Goal: Information Seeking & Learning: Learn about a topic

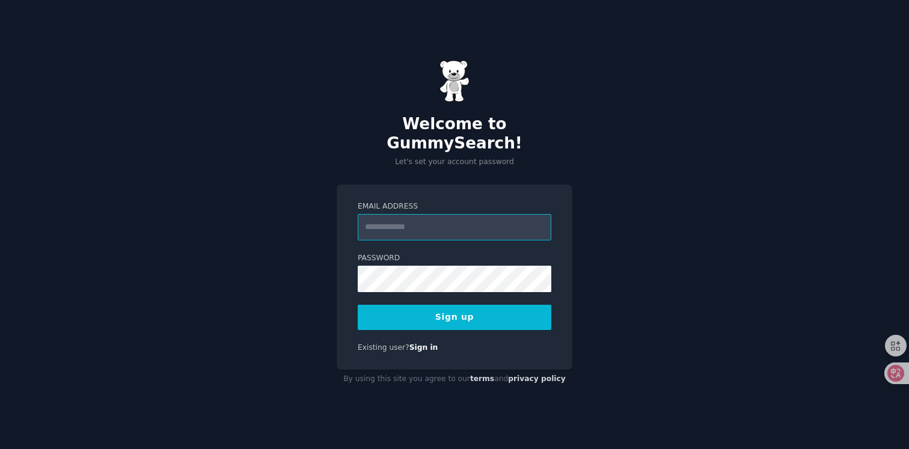
click at [432, 220] on input "Email Address" at bounding box center [455, 227] width 194 height 26
type input "**********"
click at [301, 270] on div "**********" at bounding box center [454, 224] width 909 height 449
click at [400, 305] on button "Sign up" at bounding box center [455, 317] width 194 height 25
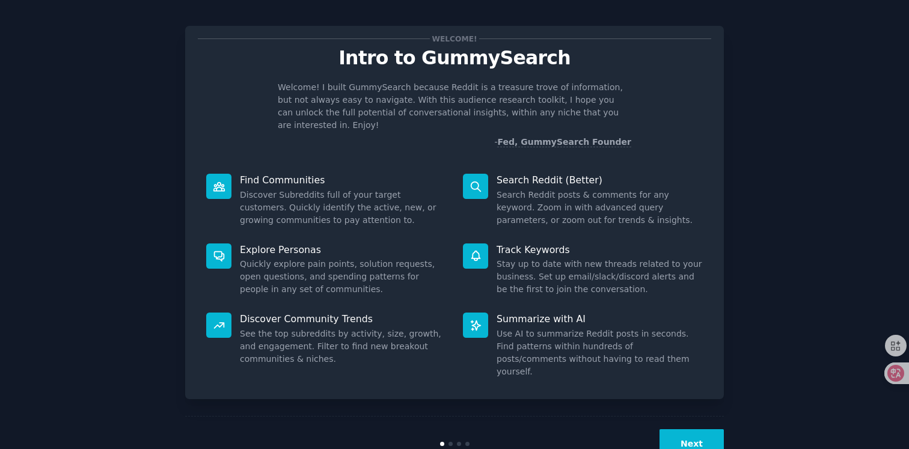
scroll to position [4, 0]
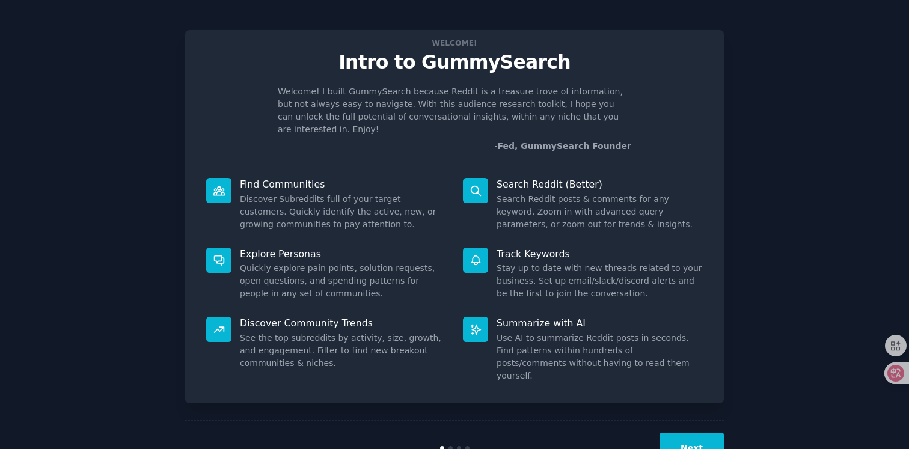
click at [704, 433] on button "Next" at bounding box center [691, 447] width 64 height 29
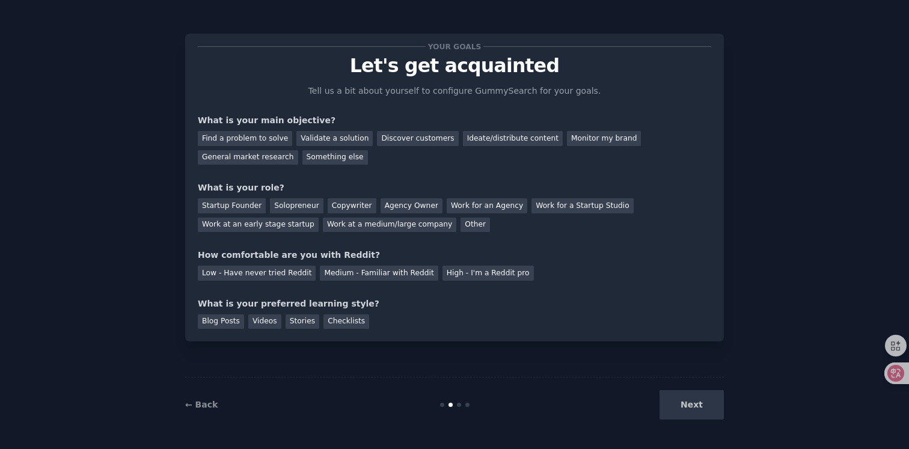
click at [290, 103] on div "Your goals Let's get acquainted Tell us a bit about yourself to configure Gummy…" at bounding box center [454, 187] width 513 height 283
click at [276, 272] on div "Low - Have never tried Reddit" at bounding box center [257, 273] width 118 height 15
click at [277, 289] on div "Your goals Let's get acquainted Tell us a bit about yourself to configure Gummy…" at bounding box center [454, 187] width 513 height 283
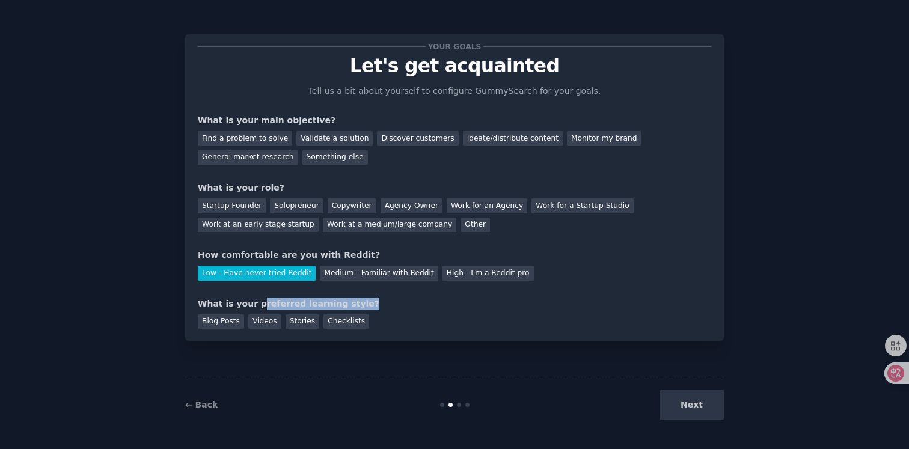
drag, startPoint x: 254, startPoint y: 305, endPoint x: 353, endPoint y: 305, distance: 98.6
click at [353, 305] on div "What is your preferred learning style?" at bounding box center [454, 304] width 513 height 13
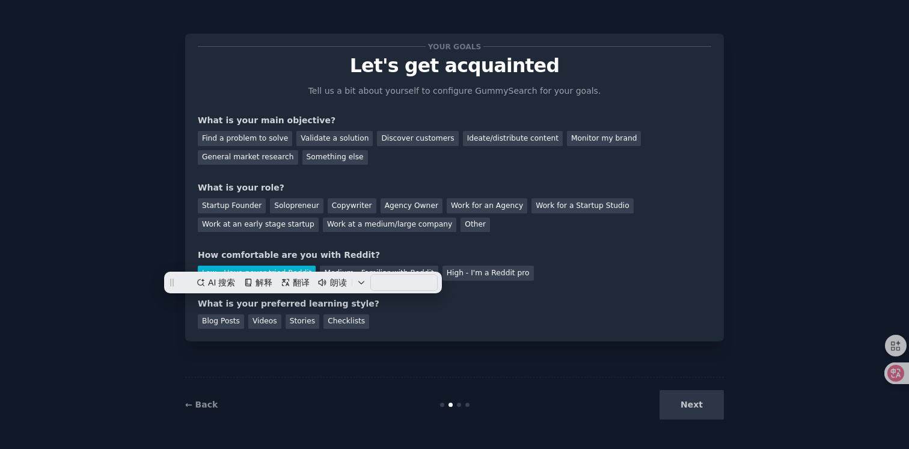
click at [340, 304] on div "What is your preferred learning style?" at bounding box center [454, 304] width 513 height 13
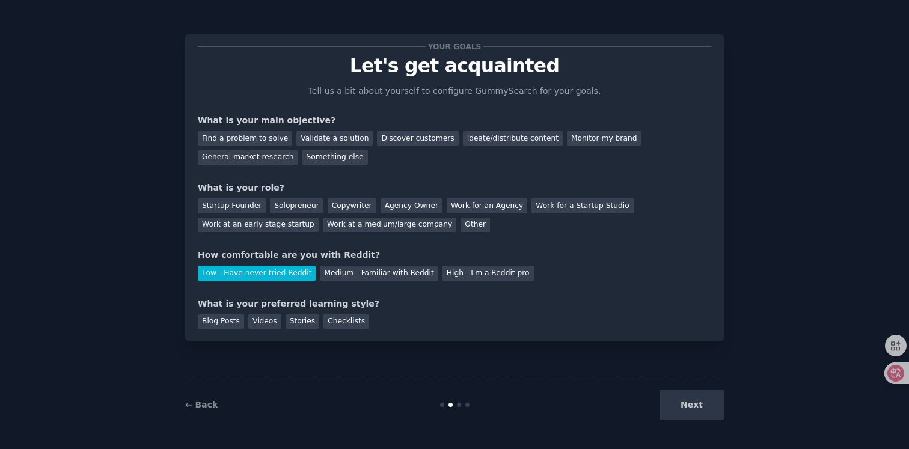
click at [284, 304] on div "What is your preferred learning style?" at bounding box center [454, 304] width 513 height 13
click at [225, 319] on div "Blog Posts" at bounding box center [221, 321] width 46 height 15
click at [234, 316] on div "Blog Posts" at bounding box center [221, 321] width 46 height 15
click at [267, 322] on div "Videos" at bounding box center [264, 321] width 33 height 15
click at [300, 320] on div "Stories" at bounding box center [303, 321] width 34 height 15
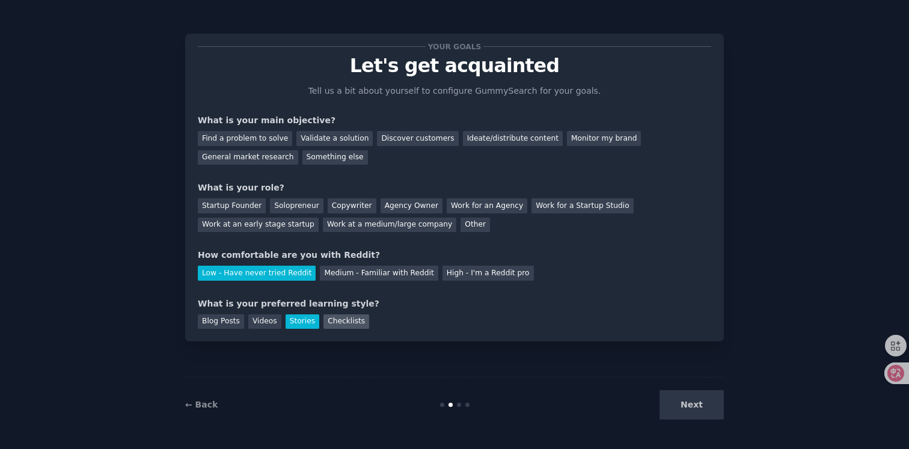
click at [341, 318] on div "Checklists" at bounding box center [346, 321] width 46 height 15
click at [307, 322] on div "Stories" at bounding box center [303, 321] width 34 height 15
click at [335, 319] on div "Checklists" at bounding box center [346, 321] width 46 height 15
click at [347, 296] on div "Your goals Let's get acquainted Tell us a bit about yourself to configure Gummy…" at bounding box center [454, 187] width 513 height 283
drag, startPoint x: 254, startPoint y: 188, endPoint x: 291, endPoint y: 188, distance: 37.3
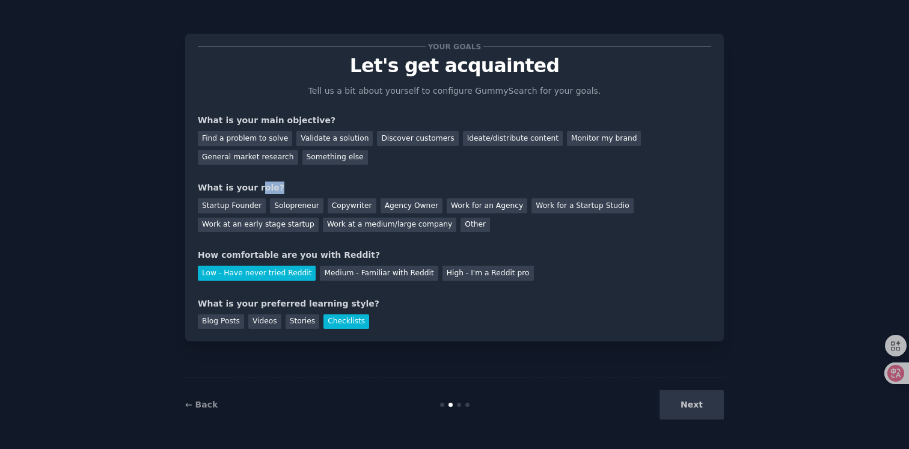
click at [291, 188] on div "What is your role?" at bounding box center [454, 188] width 513 height 13
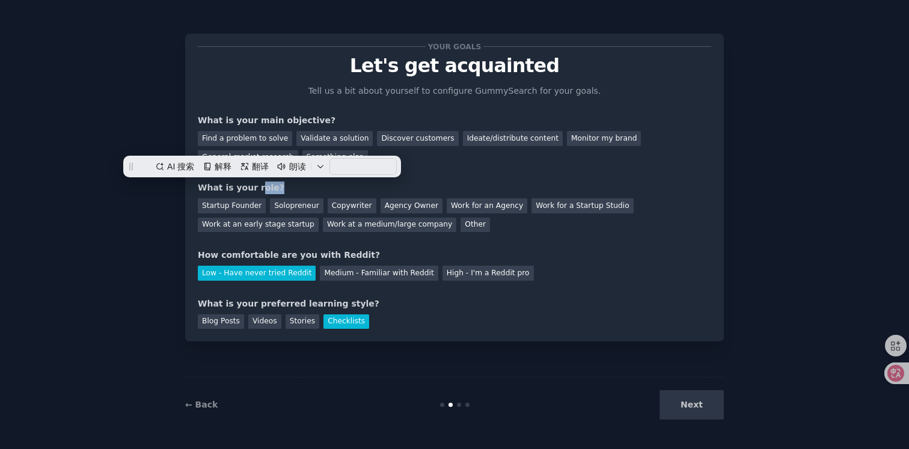
click at [291, 188] on div "What is your role?" at bounding box center [454, 188] width 513 height 13
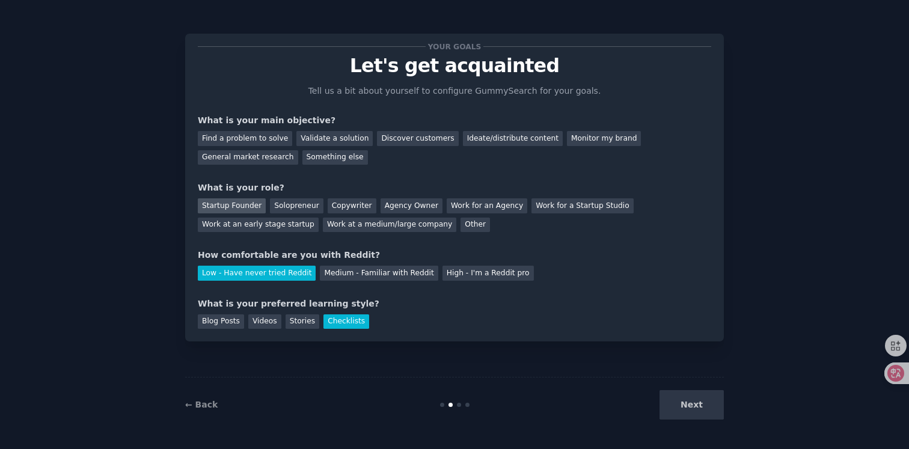
click at [250, 205] on div "Startup Founder" at bounding box center [232, 205] width 68 height 15
click at [310, 204] on div "Solopreneur" at bounding box center [296, 205] width 53 height 15
click at [238, 201] on div "Startup Founder" at bounding box center [232, 205] width 68 height 15
click at [257, 139] on div "Find a problem to solve" at bounding box center [245, 138] width 94 height 15
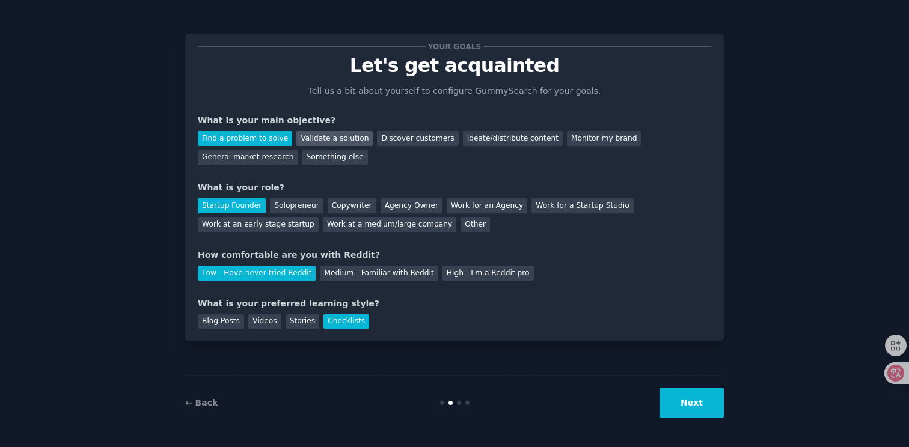
click at [340, 142] on div "Validate a solution" at bounding box center [334, 138] width 76 height 15
click at [414, 144] on div "Discover customers" at bounding box center [417, 138] width 81 height 15
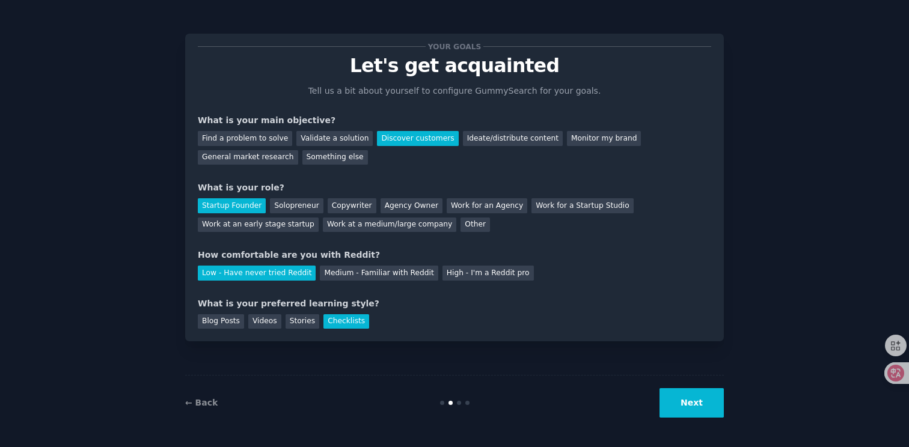
click at [445, 156] on div "Find a problem to solve Validate a solution Discover customers Ideate/distribut…" at bounding box center [454, 146] width 513 height 38
click at [571, 142] on div "Monitor my brand" at bounding box center [604, 138] width 74 height 15
click at [271, 165] on div "Your goals Let's get acquainted Tell us a bit about yourself to configure Gummy…" at bounding box center [454, 187] width 513 height 283
click at [278, 160] on div "General market research" at bounding box center [248, 157] width 100 height 15
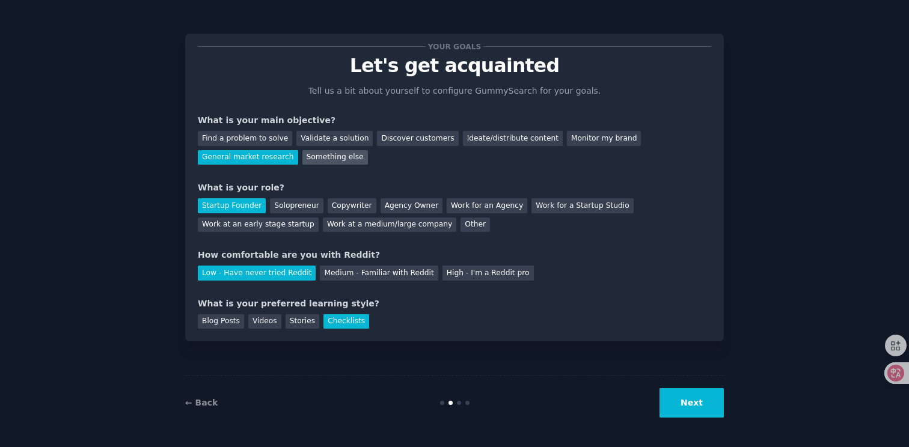
click at [323, 156] on div "Something else" at bounding box center [335, 157] width 66 height 15
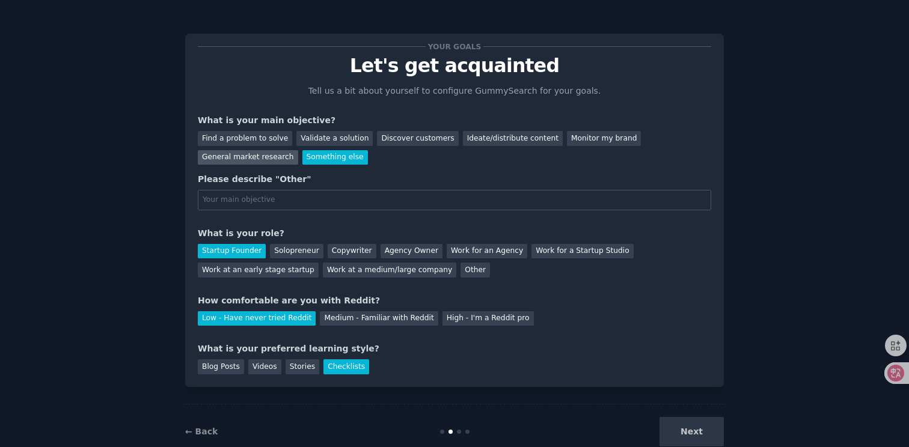
click at [268, 158] on div "General market research" at bounding box center [248, 157] width 100 height 15
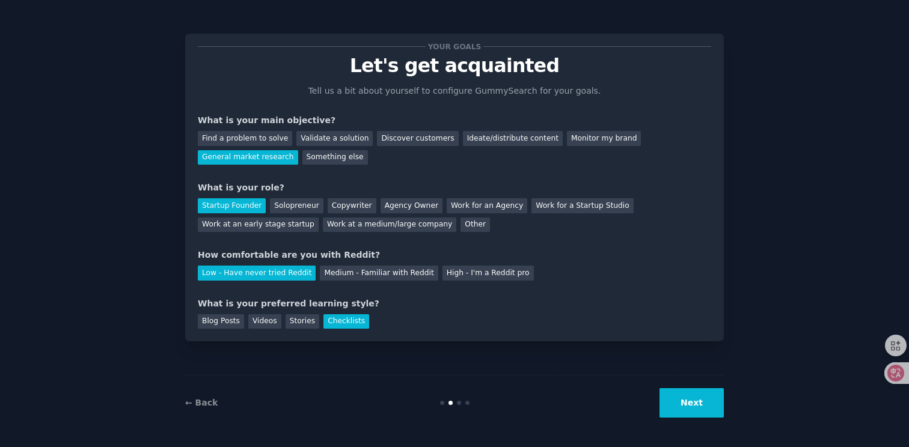
click at [365, 171] on div "Your goals Let's get acquainted Tell us a bit about yourself to configure Gummy…" at bounding box center [454, 187] width 513 height 283
click at [332, 155] on div "Something else" at bounding box center [335, 157] width 66 height 15
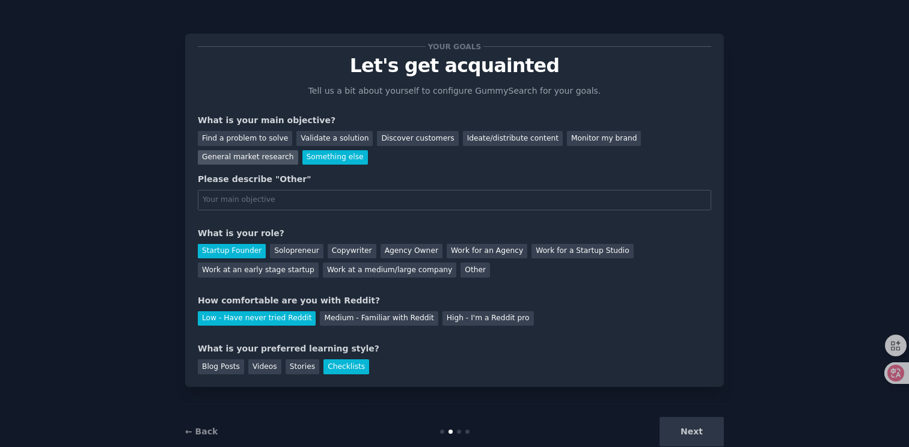
click at [253, 159] on div "General market research" at bounding box center [248, 157] width 100 height 15
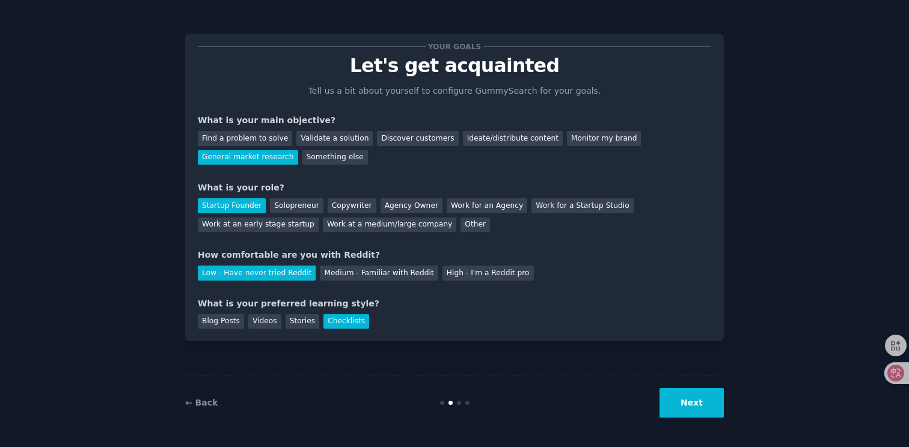
click at [379, 174] on div "Your goals Let's get acquainted Tell us a bit about yourself to configure Gummy…" at bounding box center [454, 187] width 513 height 283
click at [460, 225] on div "Other" at bounding box center [474, 225] width 29 height 15
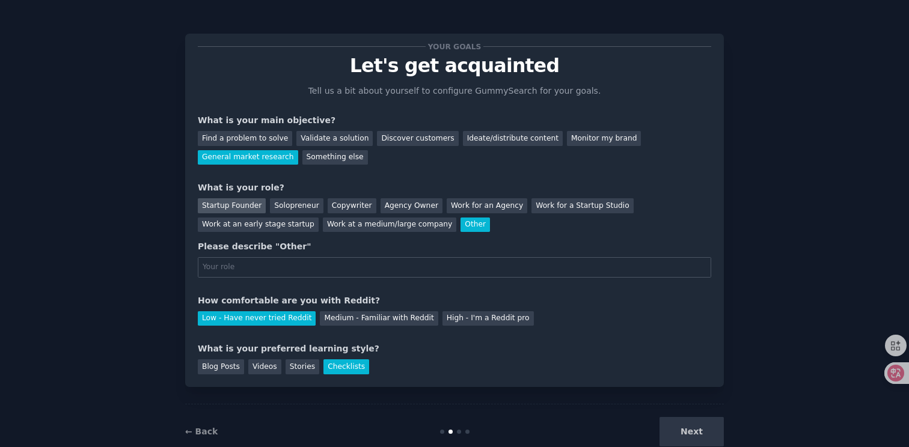
click at [246, 208] on div "Startup Founder" at bounding box center [232, 205] width 68 height 15
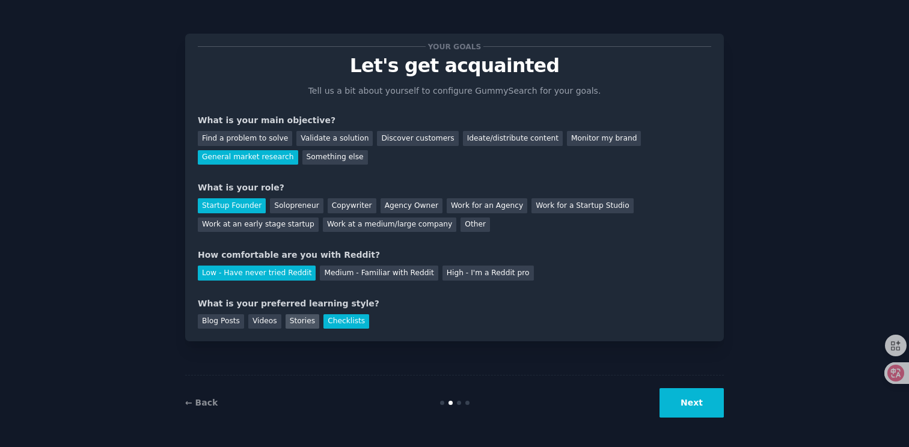
click at [294, 322] on div "Stories" at bounding box center [303, 321] width 34 height 15
click at [352, 322] on div "Checklists" at bounding box center [346, 321] width 46 height 15
click at [692, 405] on button "Next" at bounding box center [691, 402] width 64 height 29
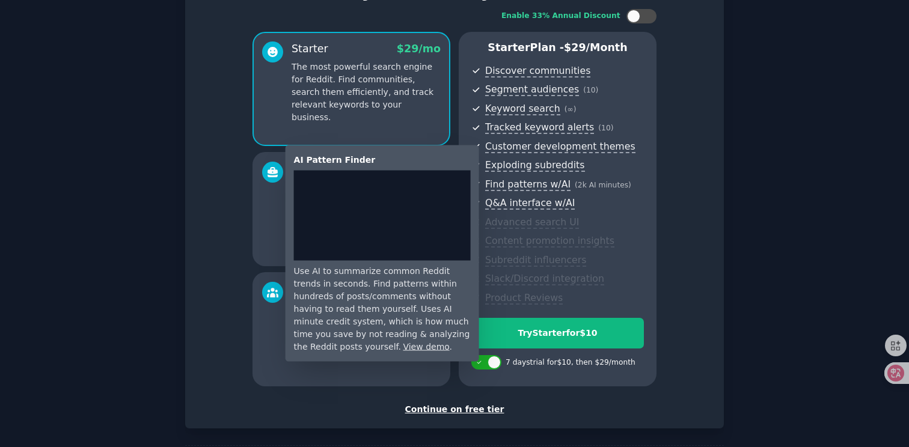
scroll to position [105, 0]
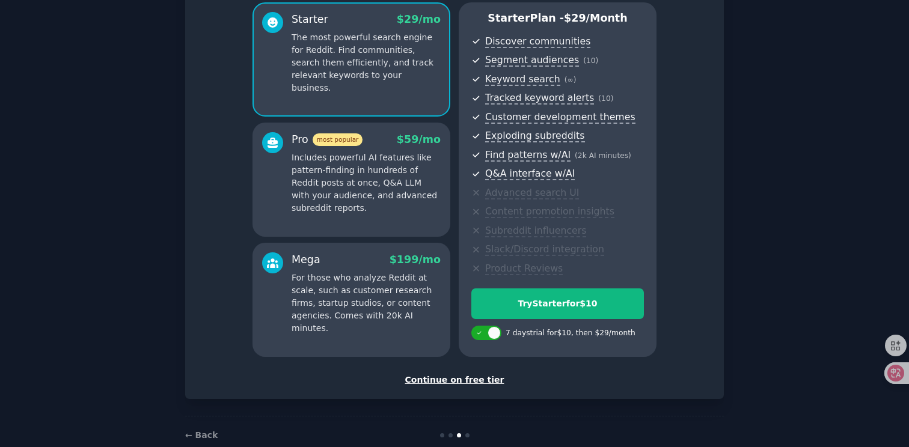
click at [480, 381] on div "Continue on free tier" at bounding box center [454, 380] width 513 height 13
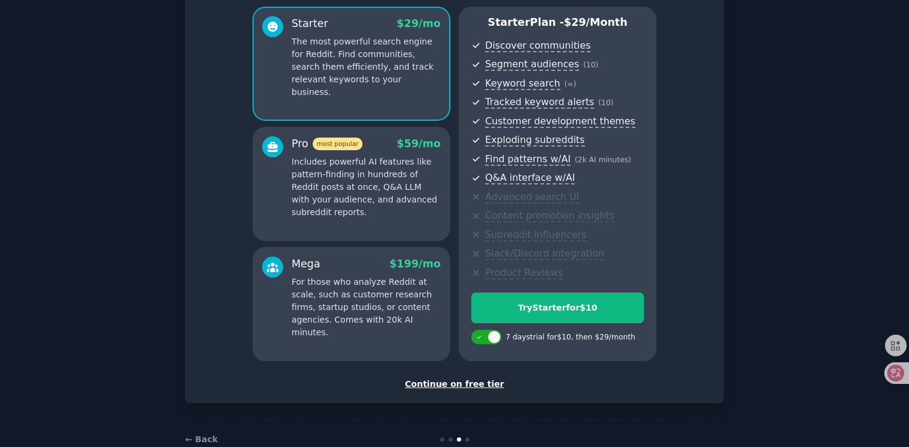
scroll to position [113, 0]
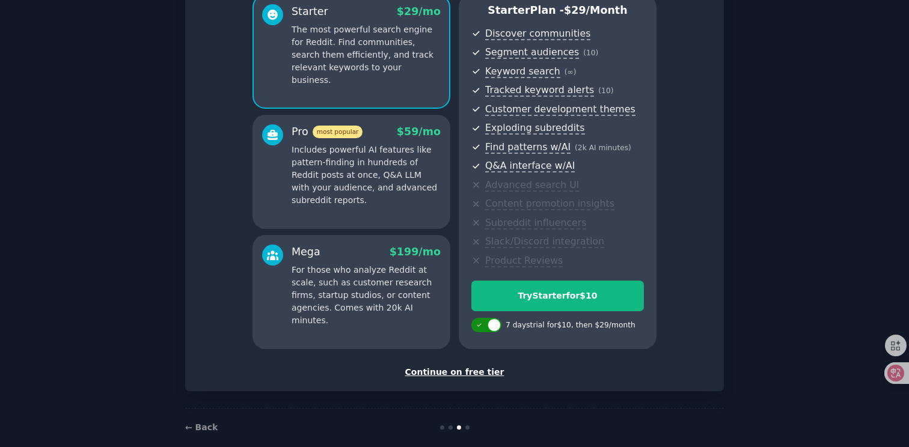
click at [488, 324] on div at bounding box center [494, 325] width 13 height 13
click at [481, 327] on div at bounding box center [478, 325] width 13 height 13
checkbox input "true"
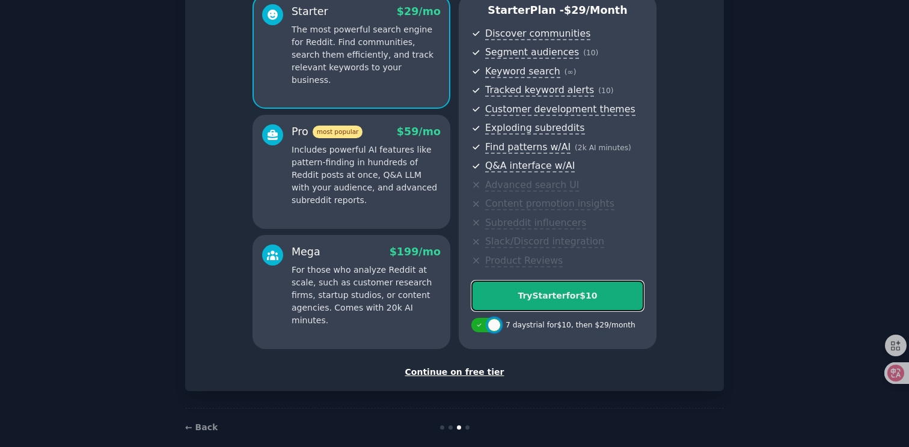
click at [523, 299] on div "Try Starter for $10" at bounding box center [557, 296] width 171 height 13
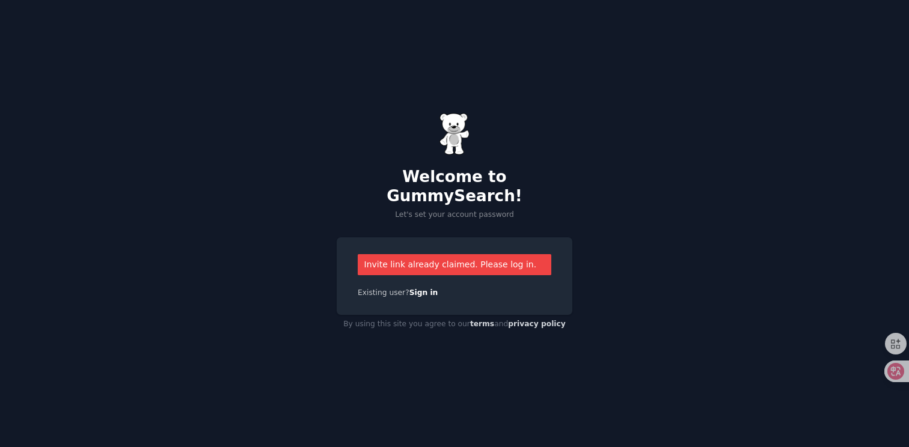
click at [433, 258] on div "Invite link already claimed. Please log in." at bounding box center [455, 264] width 194 height 21
click at [419, 289] on link "Sign in" at bounding box center [423, 293] width 29 height 8
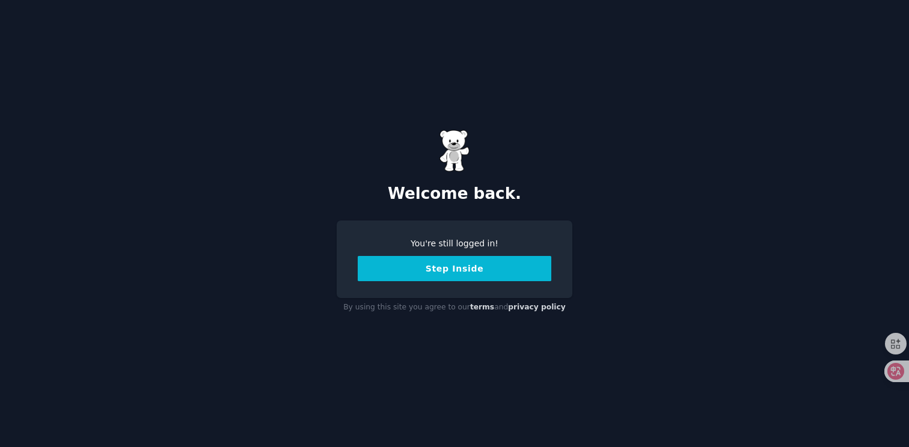
click at [451, 273] on button "Step Inside" at bounding box center [455, 268] width 194 height 25
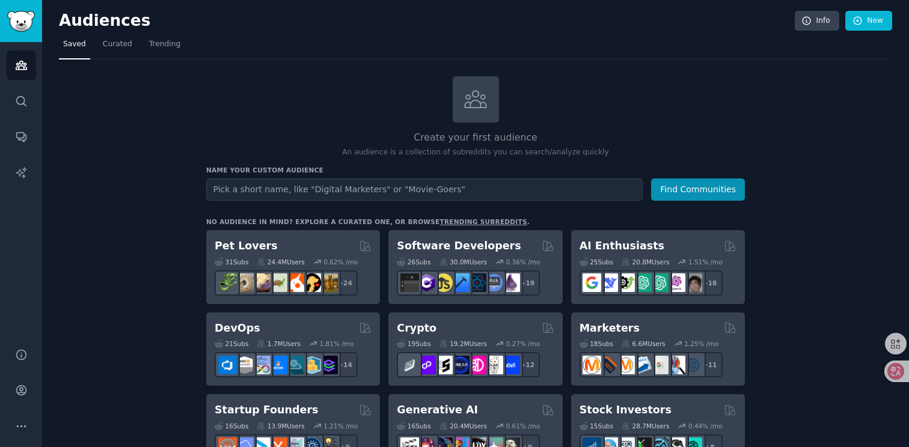
click at [371, 192] on input "text" at bounding box center [424, 190] width 436 height 22
click at [322, 118] on div "Create your first audience An audience is a collection of subreddits you can se…" at bounding box center [475, 117] width 539 height 82
drag, startPoint x: 278, startPoint y: 170, endPoint x: 325, endPoint y: 170, distance: 46.9
click at [325, 170] on h3 "Name your custom audience" at bounding box center [475, 170] width 539 height 8
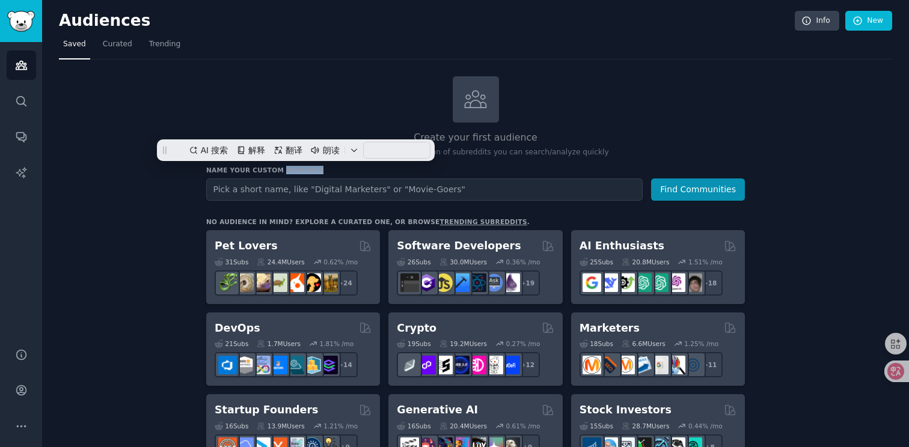
click at [325, 170] on h3 "Name your custom audience" at bounding box center [475, 170] width 539 height 8
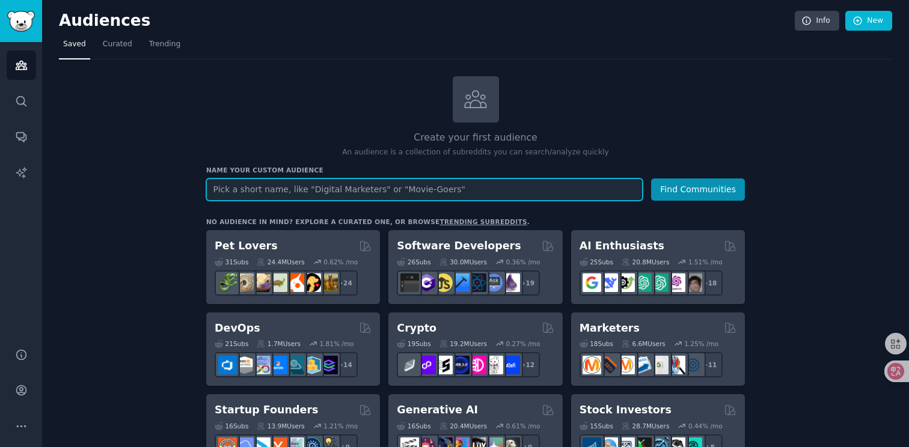
click at [311, 196] on input "text" at bounding box center [424, 190] width 436 height 22
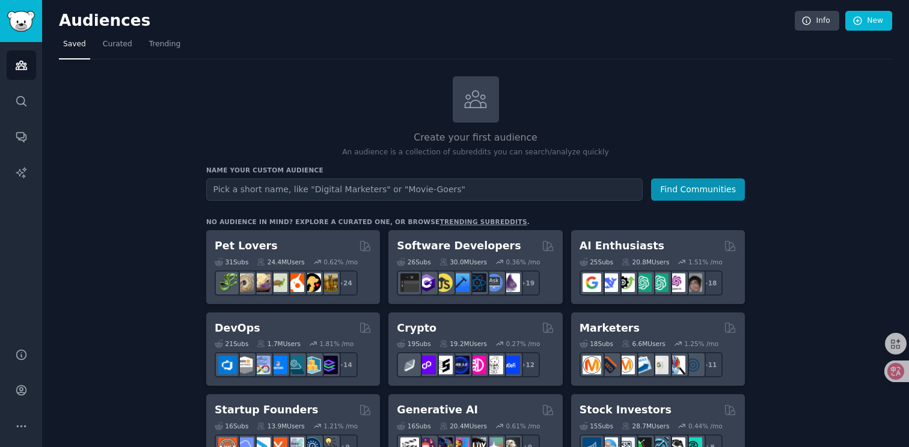
click at [317, 135] on h2 "Create your first audience" at bounding box center [475, 137] width 539 height 15
click at [126, 52] on link "Curated" at bounding box center [118, 47] width 38 height 25
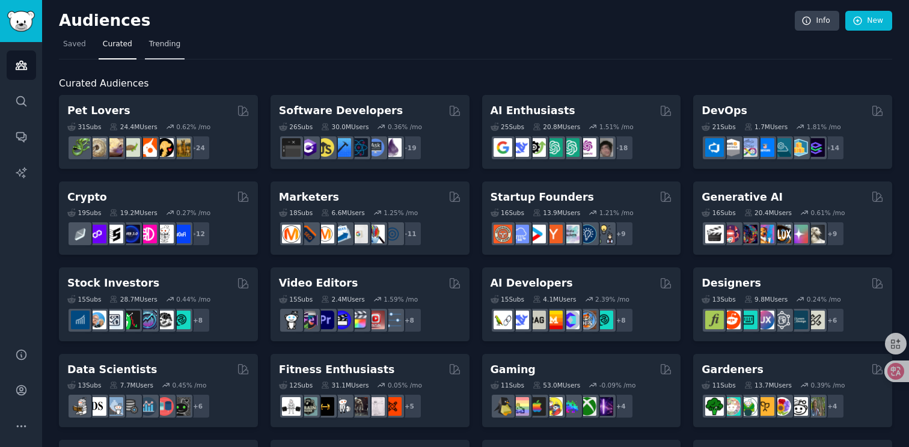
click at [164, 43] on span "Trending" at bounding box center [164, 44] width 31 height 11
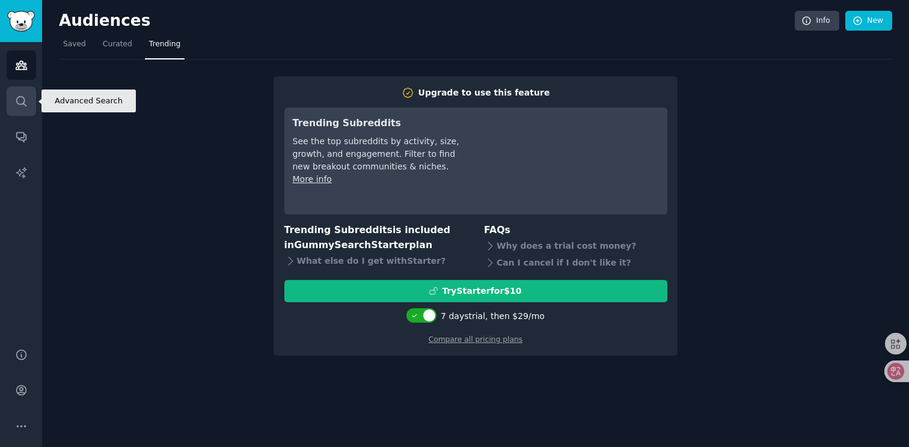
click at [32, 97] on link "Search" at bounding box center [21, 101] width 29 height 29
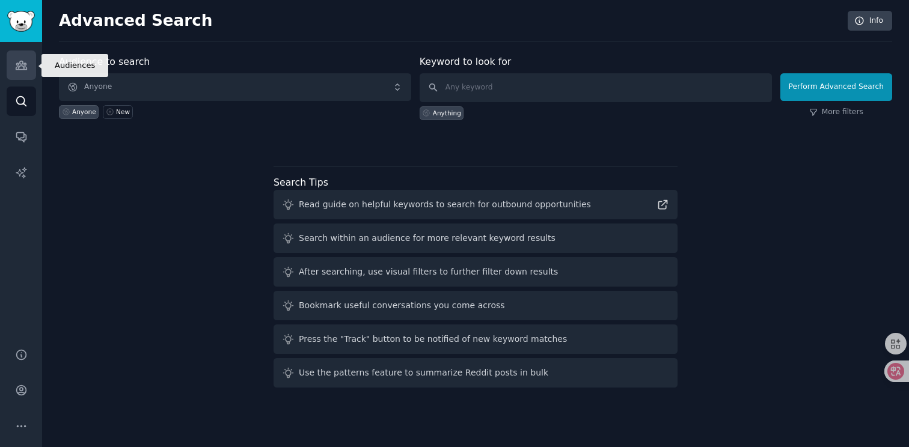
click at [25, 71] on icon "Sidebar" at bounding box center [21, 65] width 13 height 13
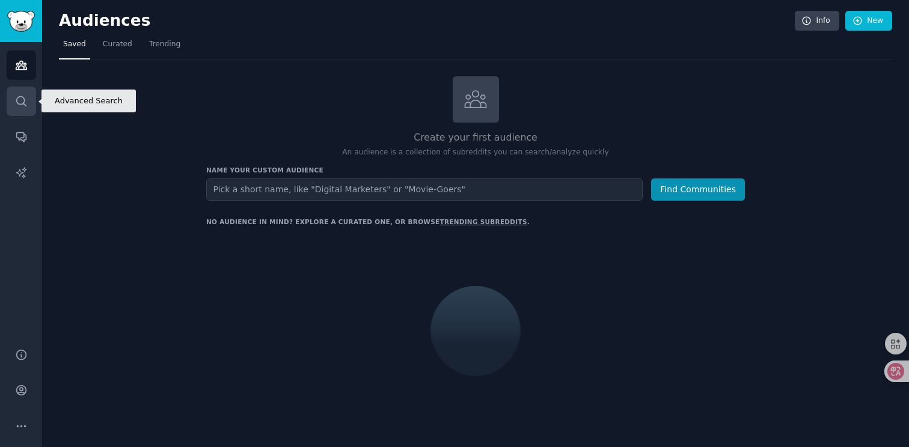
click at [24, 98] on icon "Sidebar" at bounding box center [21, 101] width 13 height 13
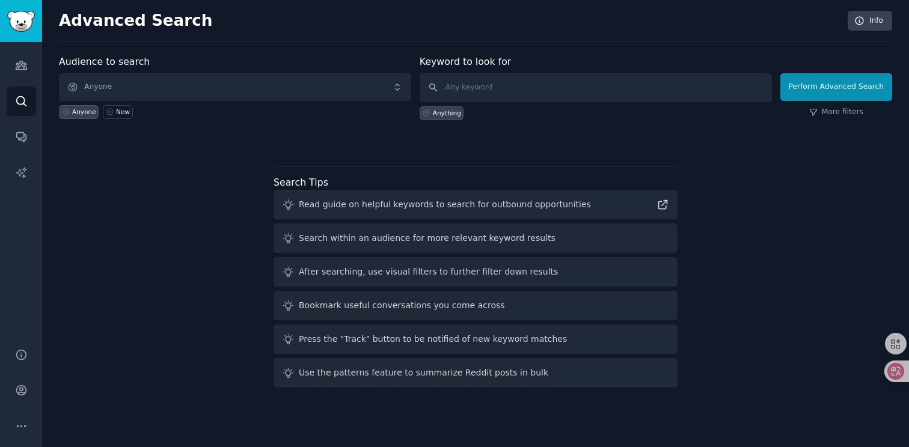
click at [361, 159] on div "Audience to search Anyone Anyone New Keyword to look for Anything Perform Advan…" at bounding box center [475, 224] width 833 height 338
click at [457, 97] on input "text" at bounding box center [596, 87] width 352 height 29
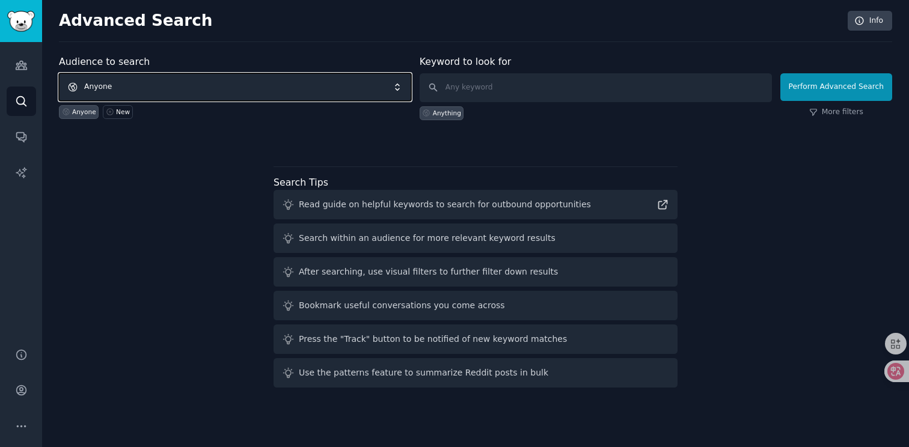
click at [271, 88] on span "Anyone" at bounding box center [235, 87] width 352 height 28
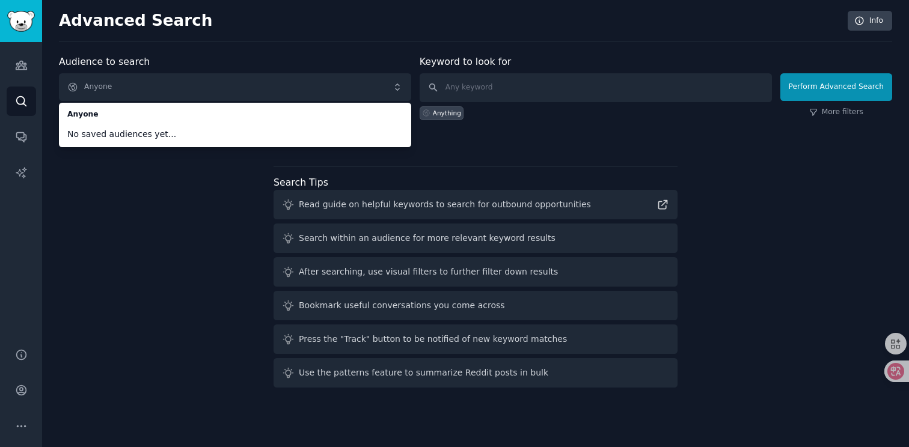
click at [319, 56] on div "Audience to search Anyone Anyone No saved audiences yet... Anyone New" at bounding box center [235, 88] width 352 height 66
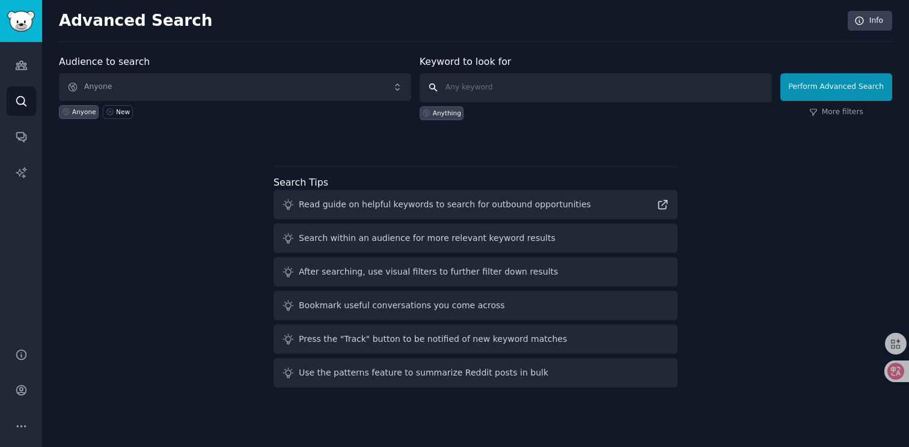
click at [484, 94] on input "text" at bounding box center [596, 87] width 352 height 29
click at [432, 47] on div "Advanced Search Info Audience to search Anyone Anyone New Keyword to look for A…" at bounding box center [475, 223] width 867 height 447
click at [23, 138] on icon "Sidebar" at bounding box center [21, 136] width 13 height 13
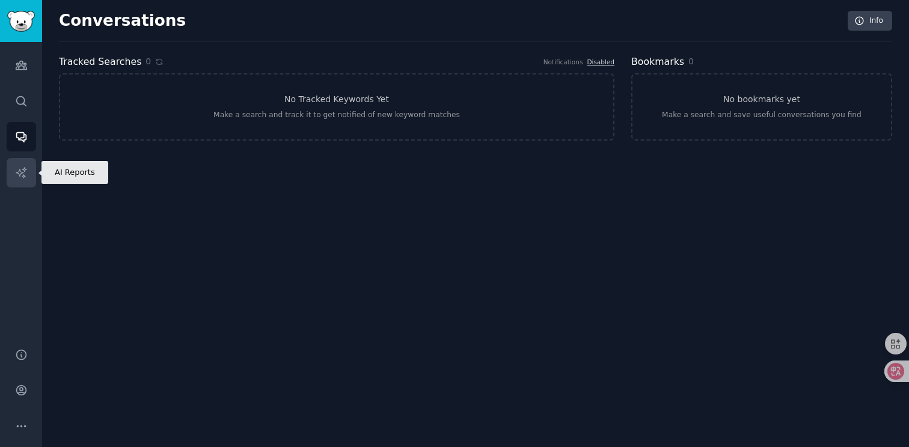
click at [23, 170] on icon "Sidebar" at bounding box center [21, 172] width 10 height 10
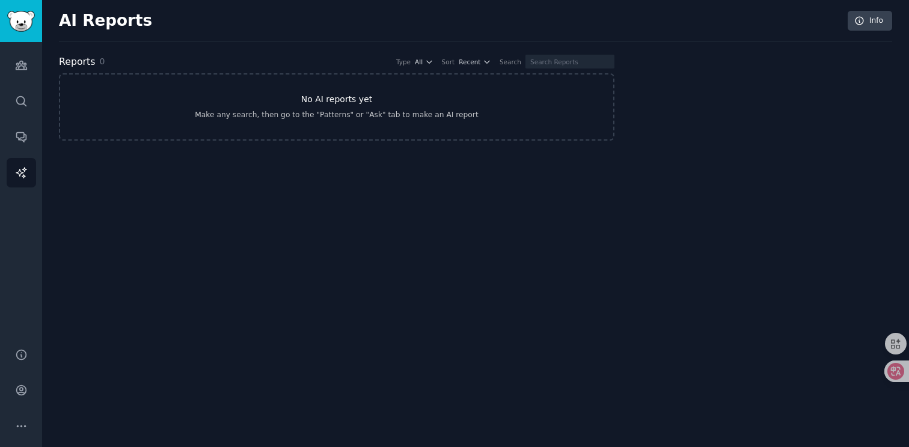
click at [377, 106] on link "No AI reports yet Make any search, then go to the "Patterns" or "Ask" tab to ma…" at bounding box center [336, 106] width 555 height 67
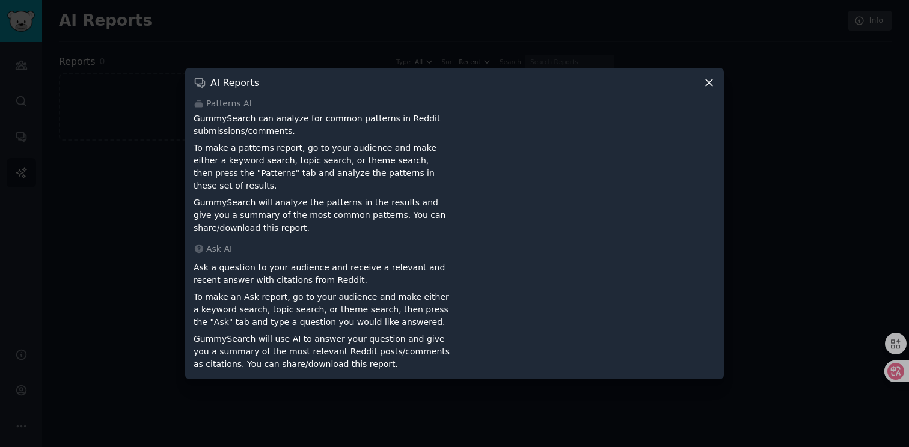
click at [706, 86] on icon at bounding box center [709, 82] width 7 height 7
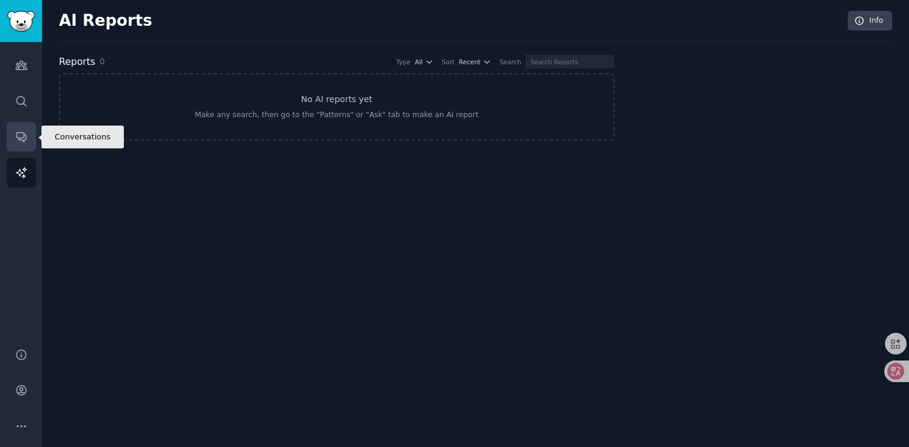
click at [25, 129] on link "Conversations" at bounding box center [21, 136] width 29 height 29
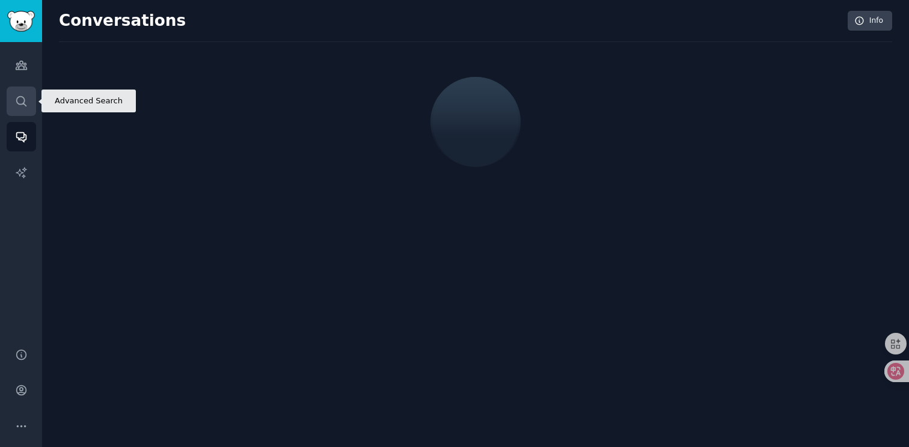
click at [25, 103] on icon "Sidebar" at bounding box center [21, 101] width 13 height 13
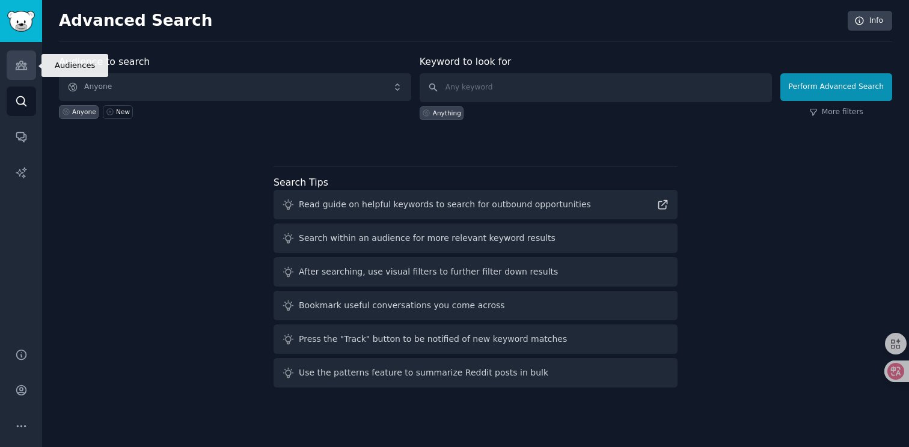
click at [24, 74] on link "Audiences" at bounding box center [21, 64] width 29 height 29
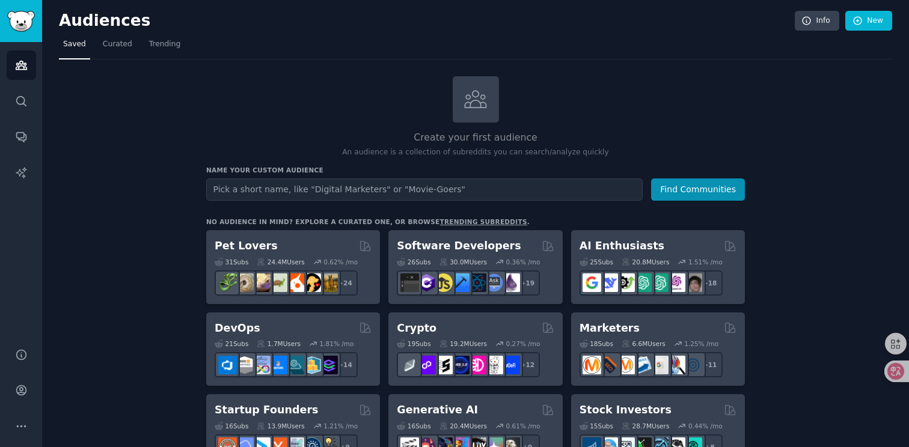
click at [237, 194] on input "text" at bounding box center [424, 190] width 436 height 22
type input "digital marketing"
click at [651, 179] on button "Find Communities" at bounding box center [698, 190] width 94 height 22
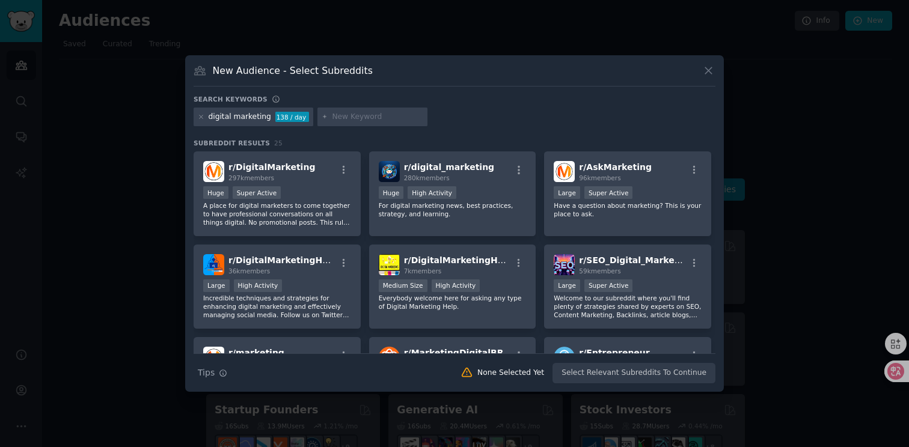
click at [328, 188] on div "Huge Super Active" at bounding box center [277, 193] width 148 height 15
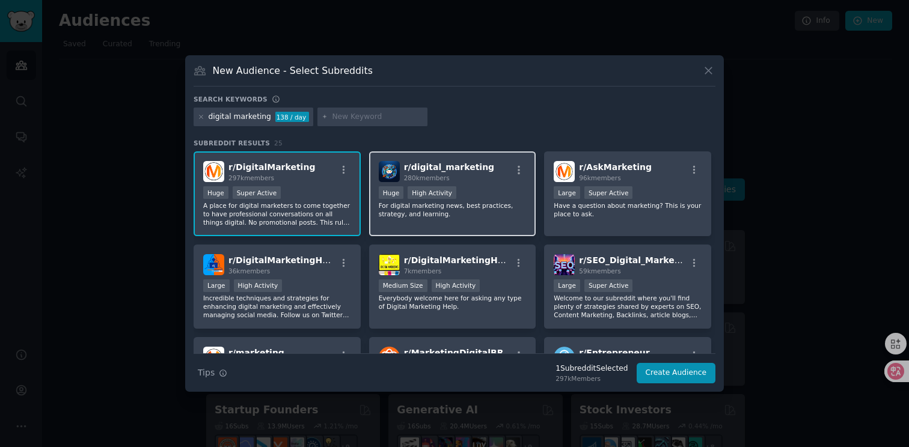
click at [475, 182] on div "280k members" at bounding box center [449, 178] width 90 height 8
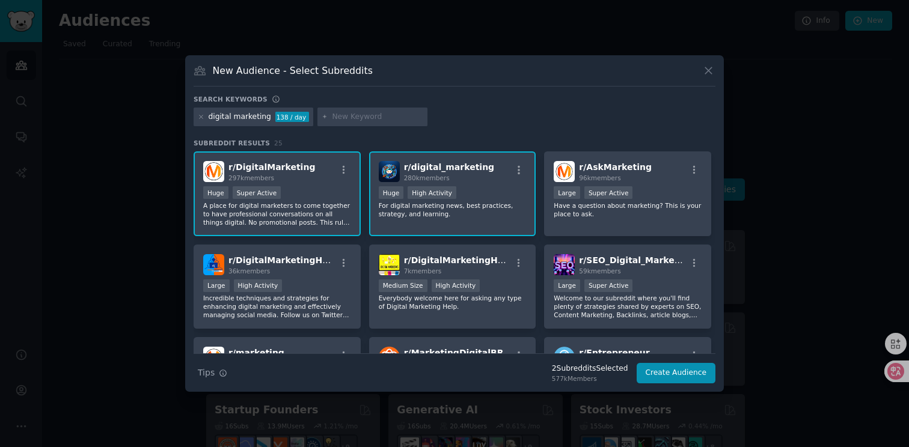
click at [475, 182] on div "280k members" at bounding box center [449, 178] width 90 height 8
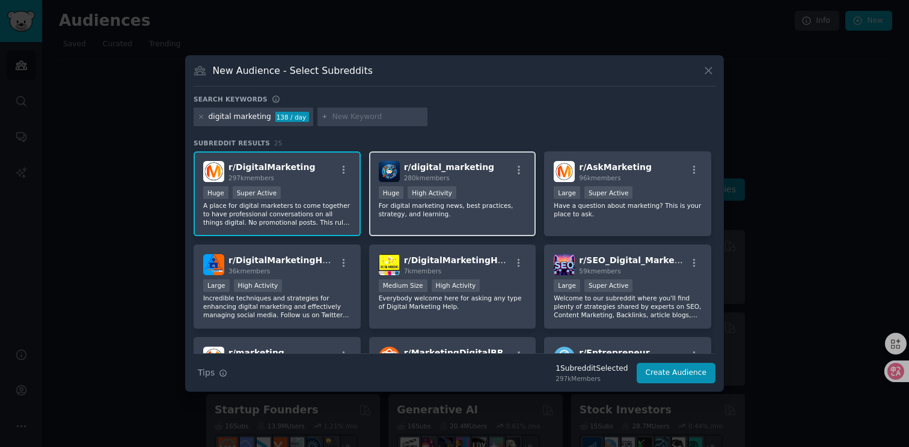
click at [468, 181] on div "280k members" at bounding box center [449, 178] width 90 height 8
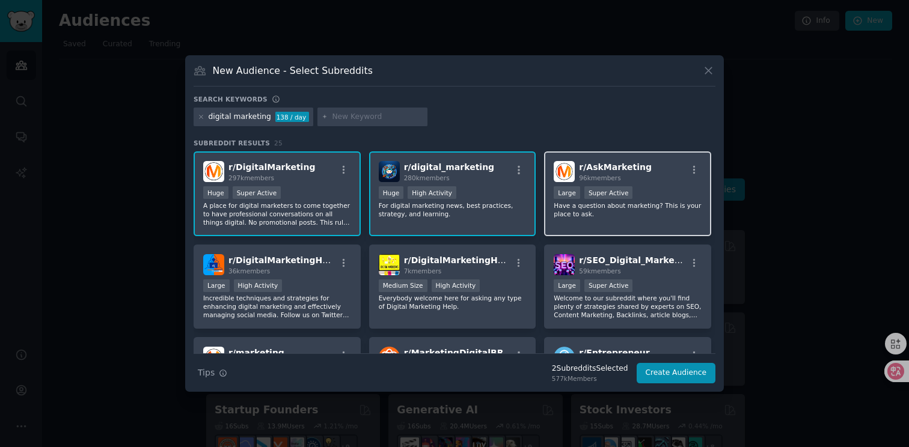
click at [622, 174] on div "96k members" at bounding box center [615, 178] width 73 height 8
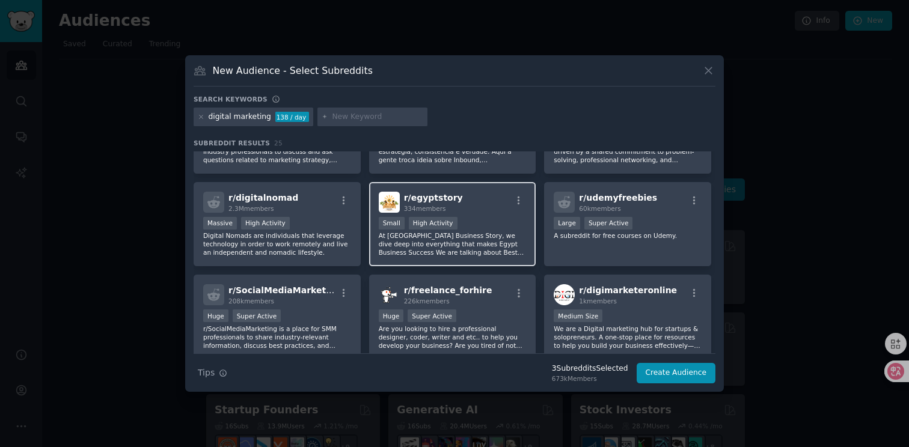
scroll to position [265, 0]
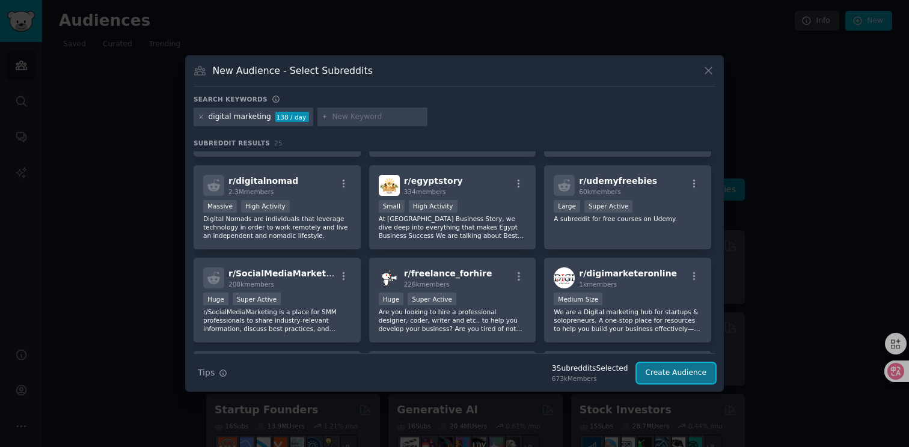
click at [676, 377] on button "Create Audience" at bounding box center [676, 373] width 79 height 20
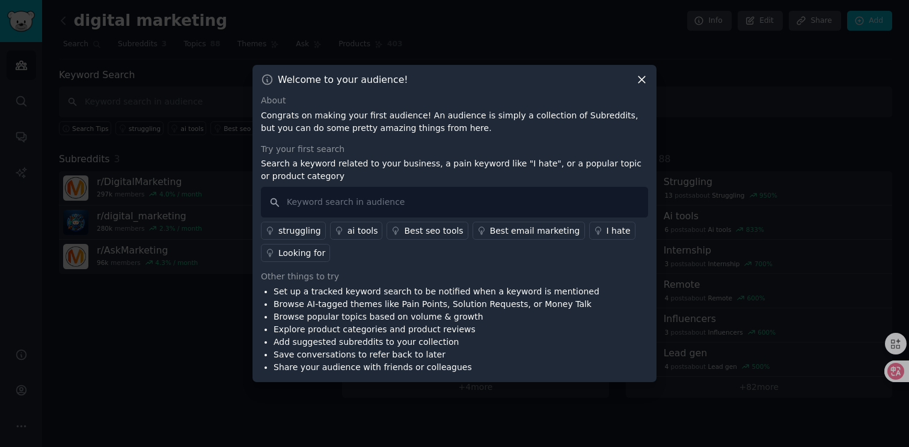
click at [352, 231] on div "ai tools" at bounding box center [362, 231] width 31 height 13
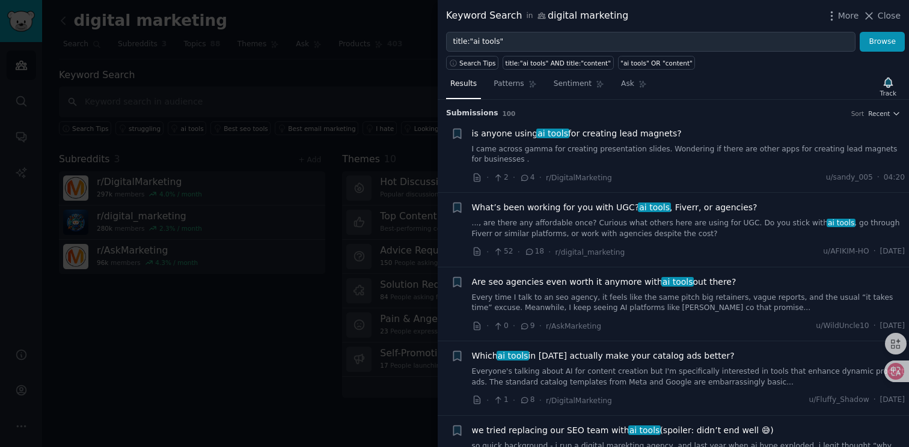
click at [504, 138] on span "is anyone using ai tools for creating lead magnets?" at bounding box center [577, 133] width 210 height 13
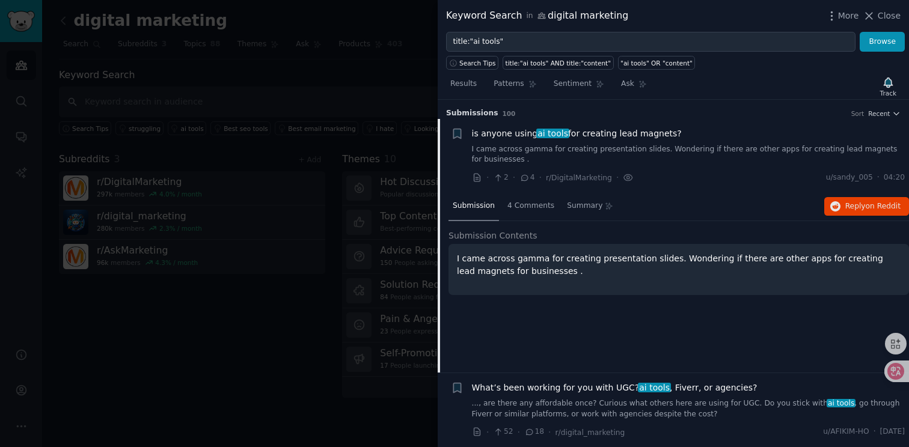
scroll to position [19, 0]
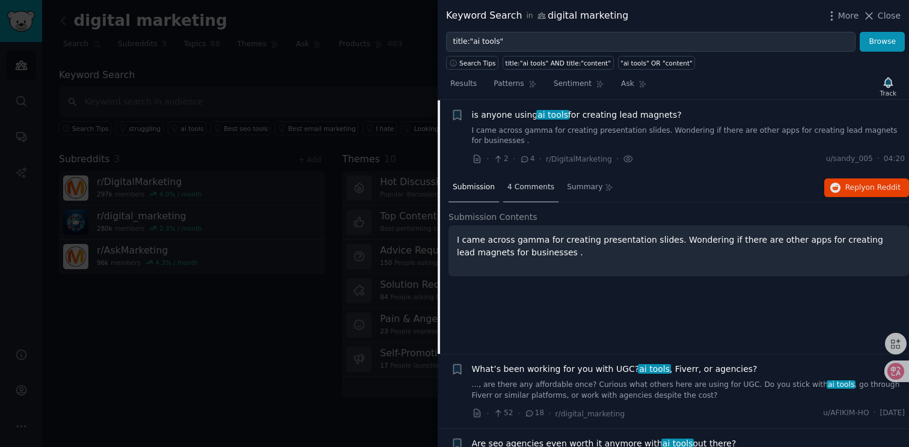
click at [527, 188] on span "4 Comments" at bounding box center [530, 187] width 47 height 11
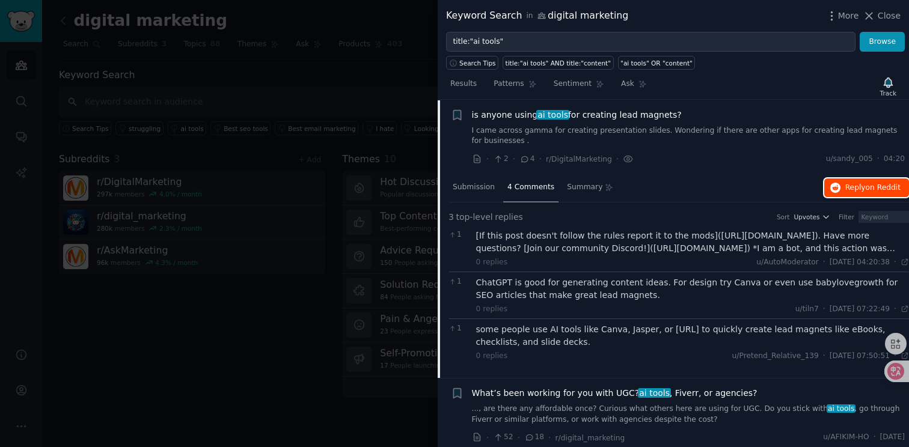
click at [851, 187] on span "Reply on Reddit" at bounding box center [872, 188] width 55 height 11
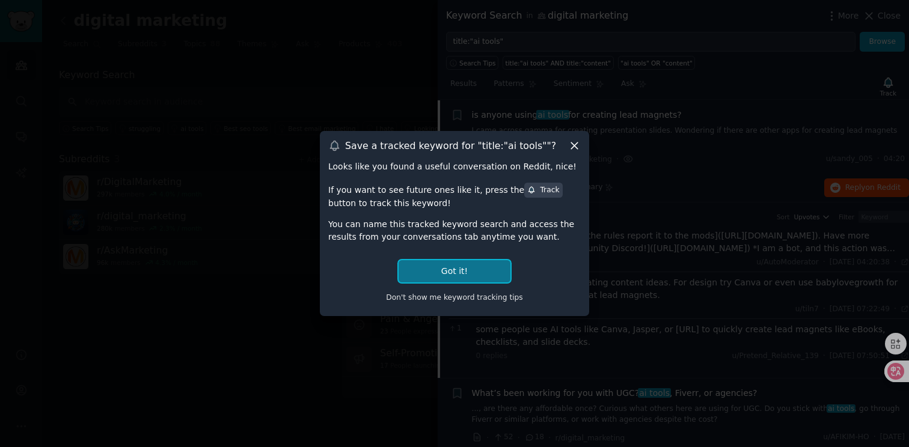
click at [440, 264] on button "Got it!" at bounding box center [455, 271] width 112 height 22
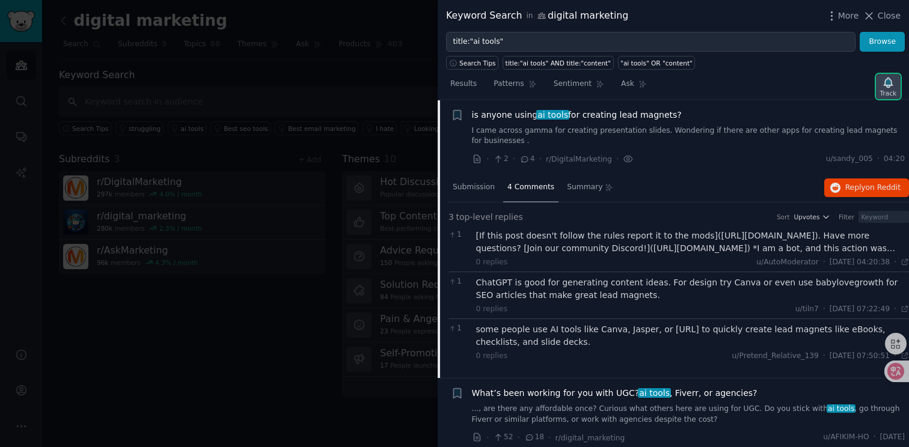
click at [891, 91] on div "Track" at bounding box center [888, 93] width 16 height 8
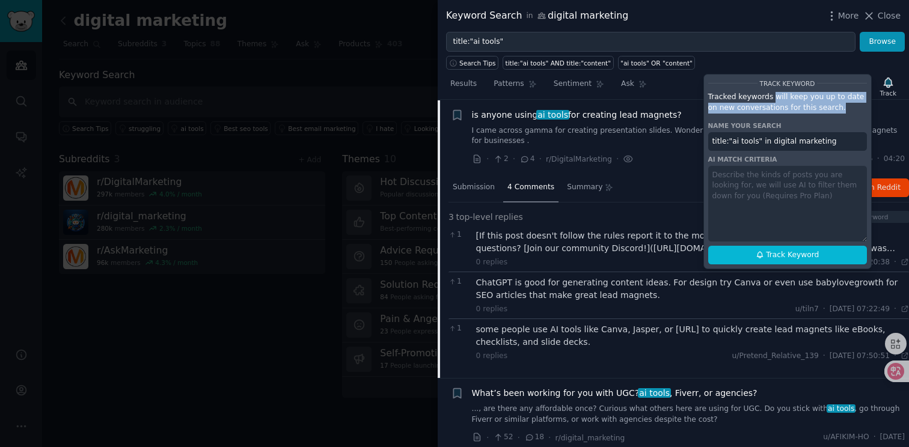
drag, startPoint x: 775, startPoint y: 102, endPoint x: 840, endPoint y: 106, distance: 65.1
click at [840, 106] on p "Tracked keywords will keep you up to date on new conversations for this search." at bounding box center [787, 102] width 159 height 21
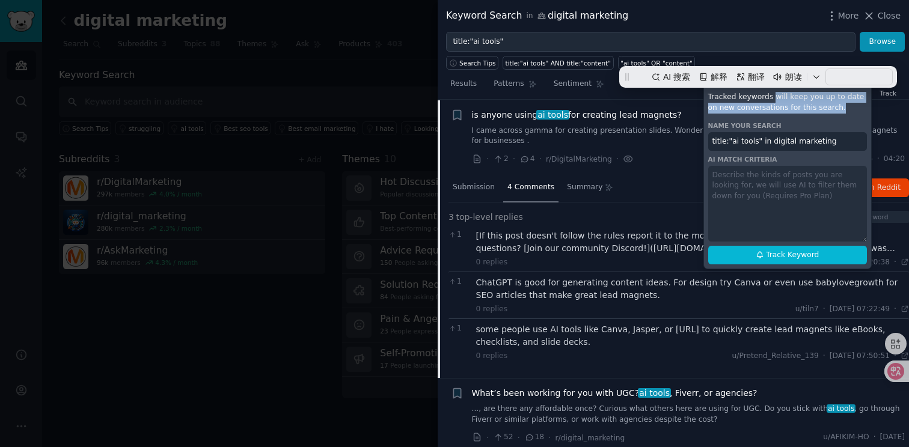
click at [840, 106] on p "Tracked keywords will keep you up to date on new conversations for this search." at bounding box center [787, 102] width 159 height 21
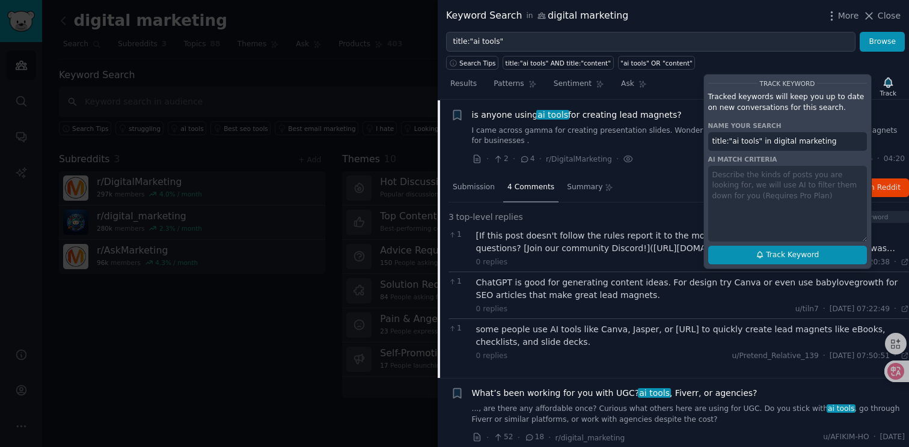
click at [775, 253] on span "Track Keyword" at bounding box center [792, 255] width 53 height 11
type input "title:"ai tools" in digital marketing"
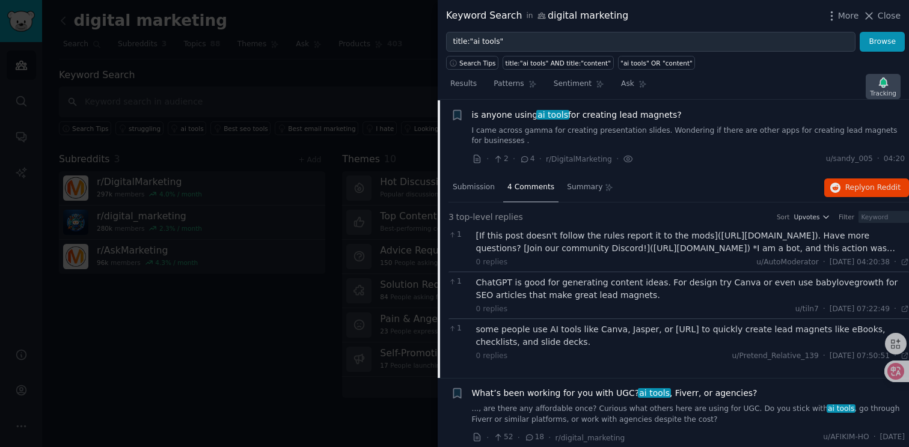
click at [884, 84] on icon "button" at bounding box center [883, 83] width 8 height 10
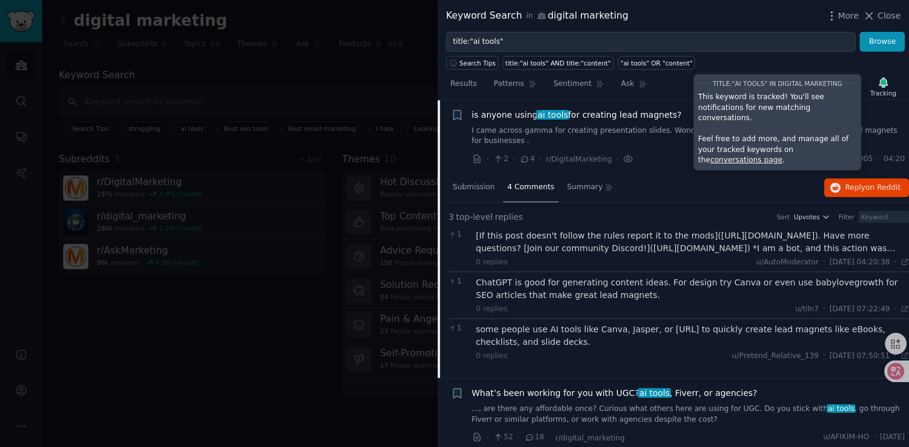
click at [782, 156] on link "conversations page" at bounding box center [746, 160] width 72 height 8
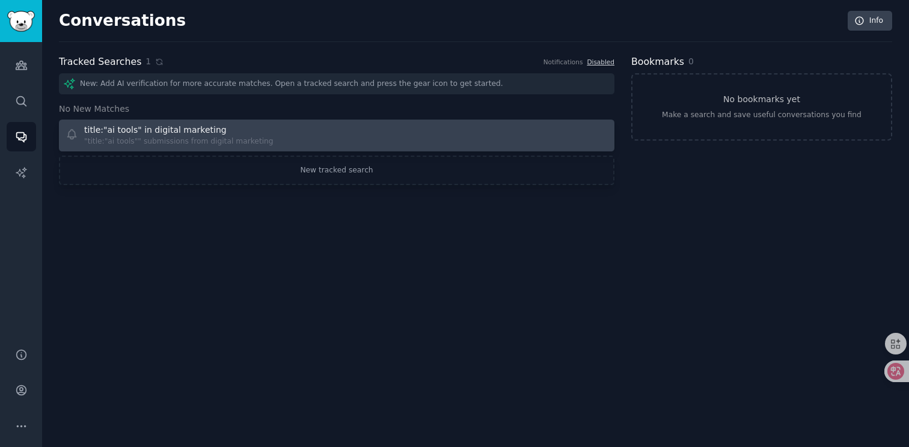
click at [305, 141] on div "title:"ai tools" in digital marketing "title:"ai tools"" submissions from digit…" at bounding box center [197, 135] width 263 height 23
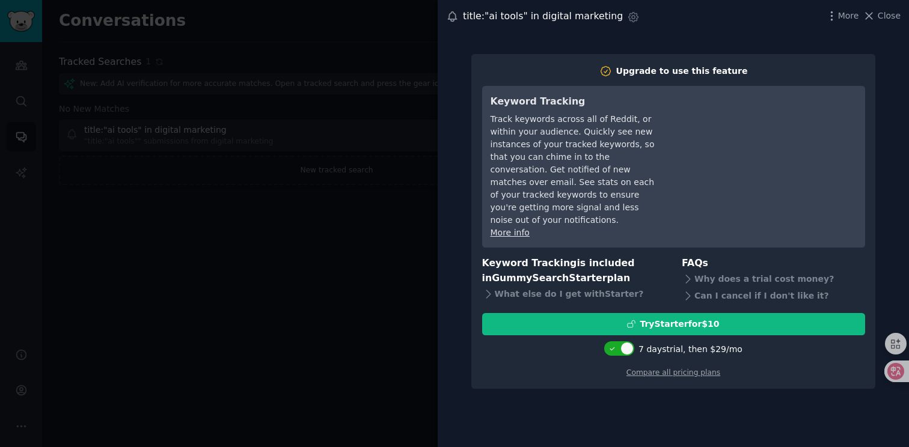
click at [404, 215] on div at bounding box center [454, 223] width 909 height 447
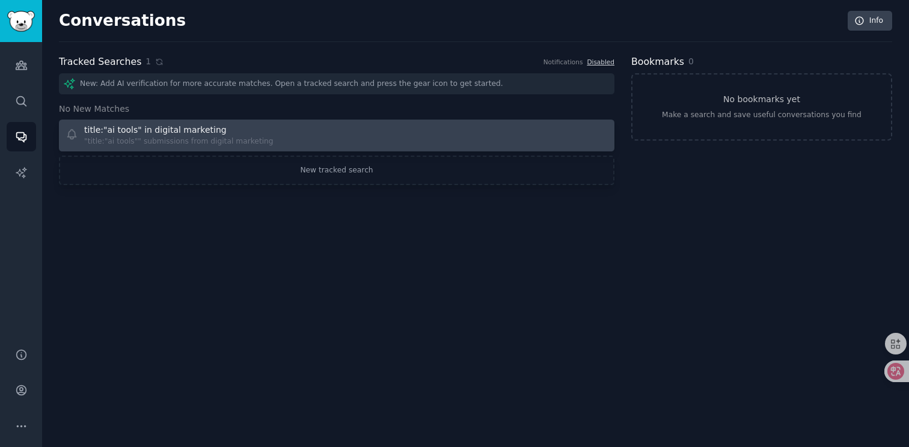
click at [320, 140] on div "title:"ai tools" in digital marketing "title:"ai tools"" submissions from digit…" at bounding box center [197, 135] width 263 height 23
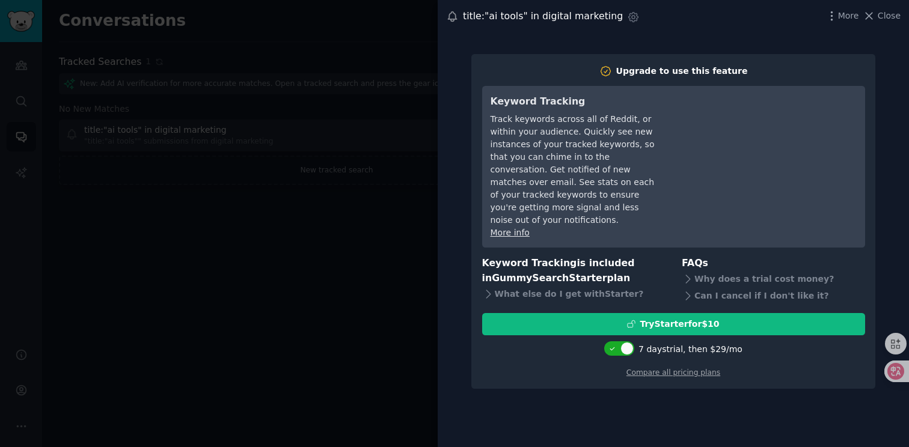
click at [308, 245] on div at bounding box center [454, 223] width 909 height 447
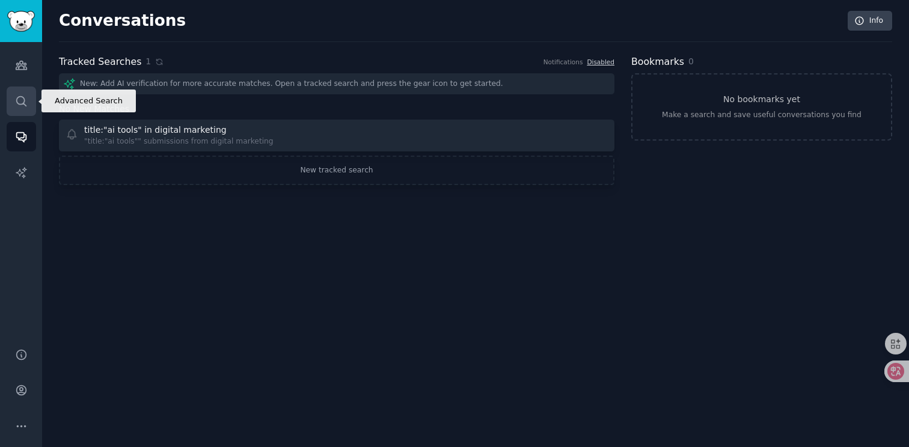
click at [24, 106] on icon "Sidebar" at bounding box center [21, 101] width 13 height 13
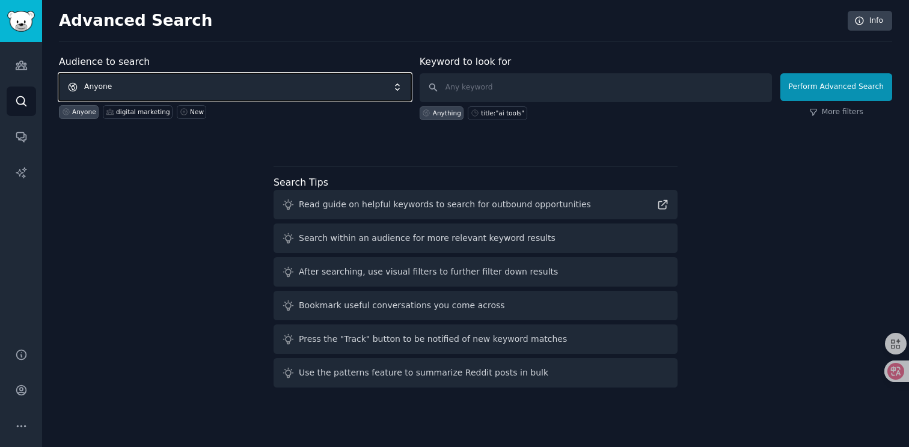
click at [267, 90] on span "Anyone" at bounding box center [235, 87] width 352 height 28
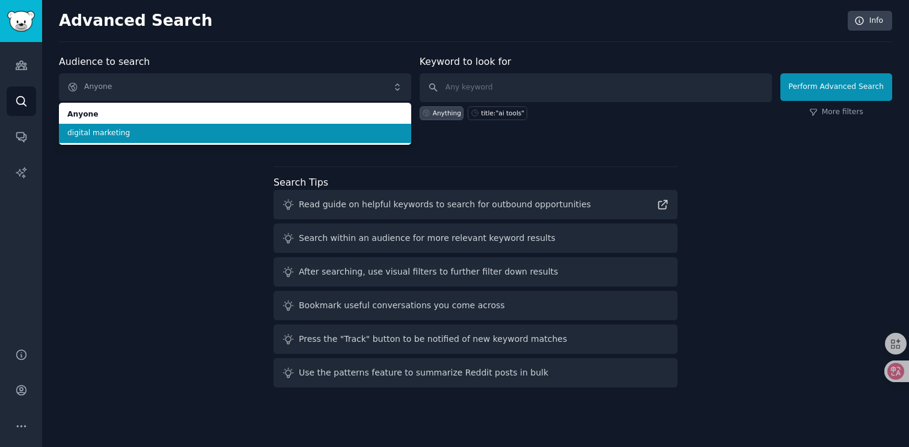
click at [222, 141] on li "digital marketing" at bounding box center [235, 133] width 352 height 19
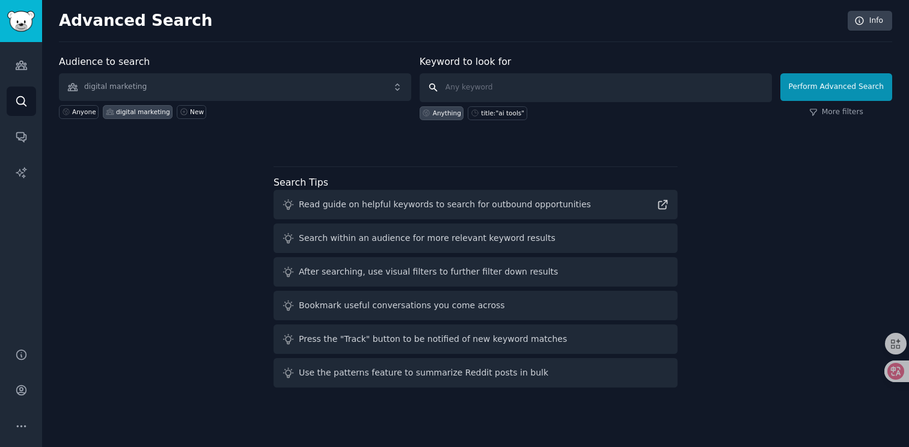
click at [494, 91] on input "text" at bounding box center [596, 87] width 352 height 29
type input "哎"
click at [487, 115] on div "title:"ai tools"" at bounding box center [502, 113] width 43 height 8
type input "title:"ai tools""
click at [840, 88] on button "Perform Advanced Search" at bounding box center [836, 87] width 112 height 28
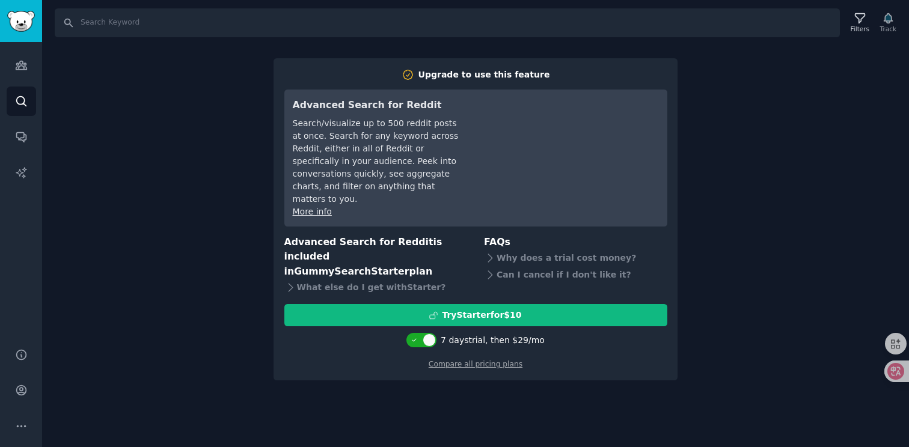
click at [450, 380] on div "Search Filters Track Upgrade to use this feature Advanced Search for Reddit Sea…" at bounding box center [475, 223] width 867 height 447
click at [857, 20] on icon at bounding box center [860, 18] width 13 height 13
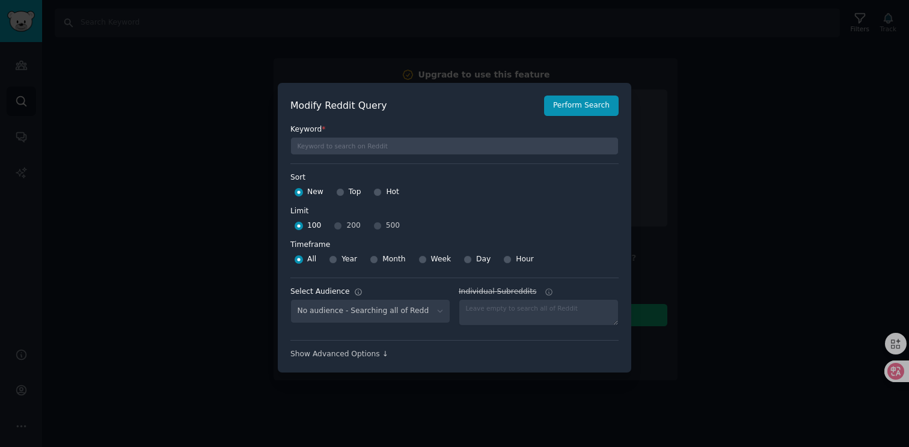
select select "b82c3e76fc"
click at [259, 212] on div at bounding box center [454, 223] width 909 height 447
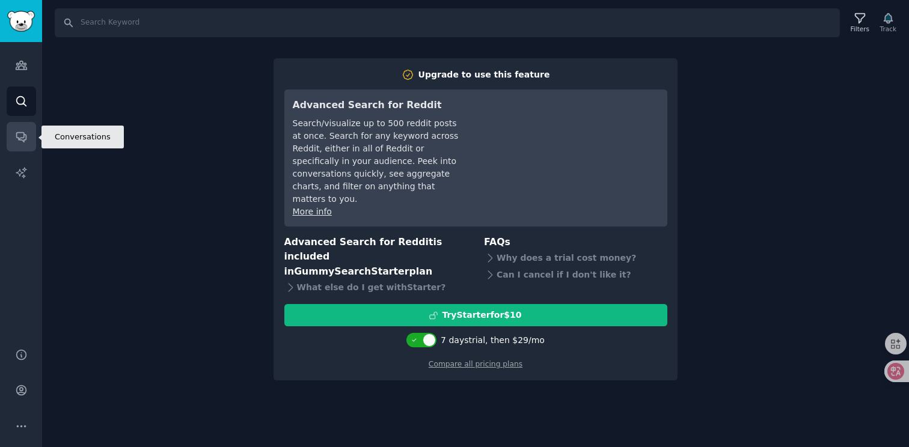
click at [10, 135] on link "Conversations" at bounding box center [21, 136] width 29 height 29
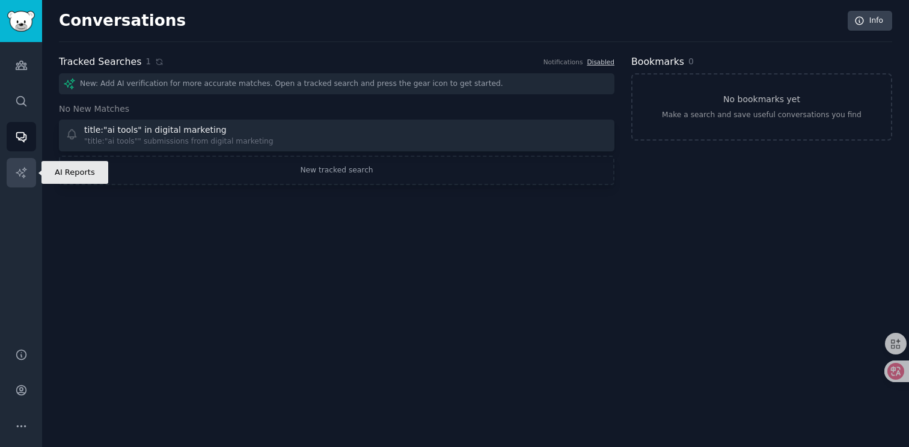
click at [27, 173] on icon "Sidebar" at bounding box center [21, 173] width 13 height 13
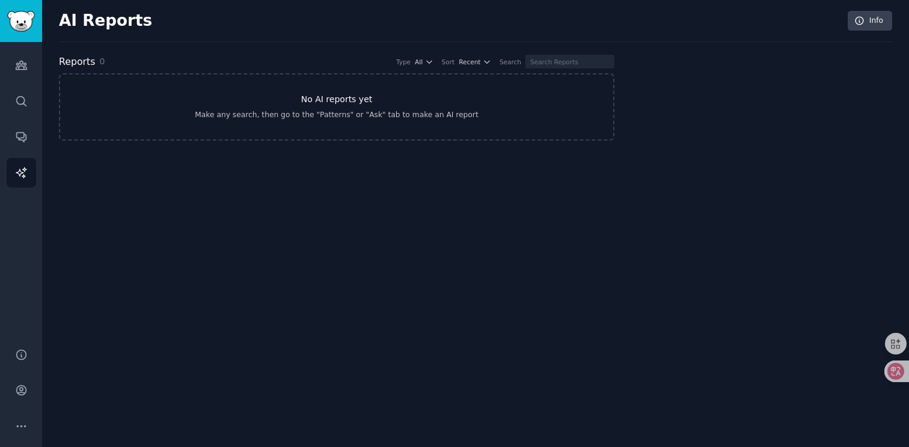
click at [386, 124] on link "No AI reports yet Make any search, then go to the "Patterns" or "Ask" tab to ma…" at bounding box center [336, 106] width 555 height 67
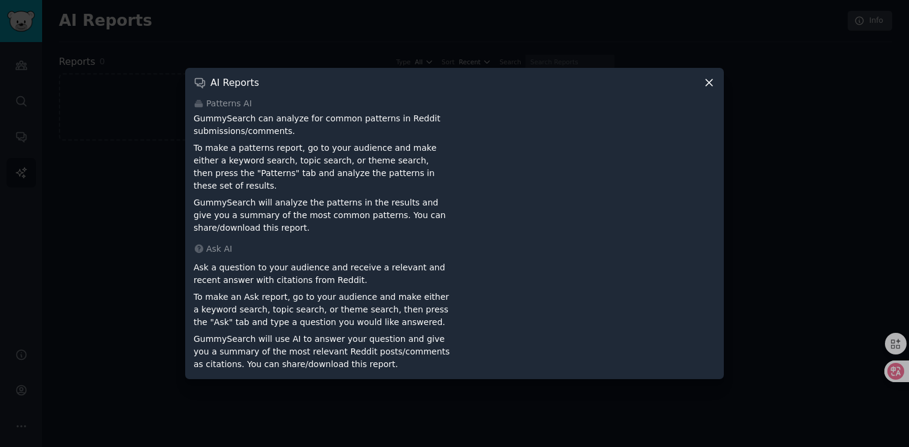
click at [711, 87] on icon at bounding box center [709, 82] width 13 height 13
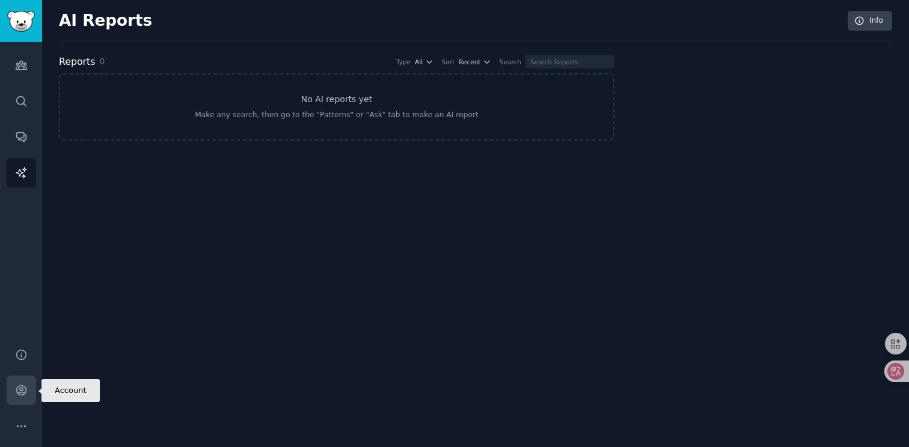
click at [18, 386] on icon "Sidebar" at bounding box center [21, 391] width 10 height 10
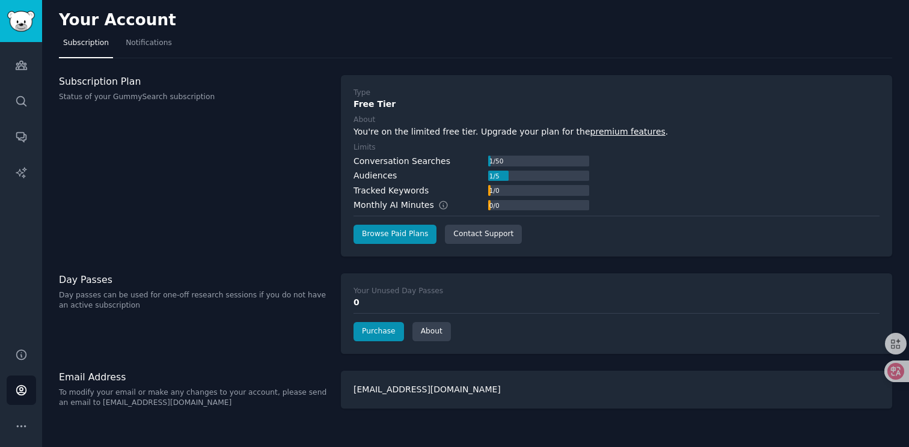
click at [191, 258] on div "Your Account Subscription Notifications Subscription Plan Status of your GummyS…" at bounding box center [475, 223] width 867 height 447
click at [19, 138] on icon "Sidebar" at bounding box center [21, 136] width 13 height 13
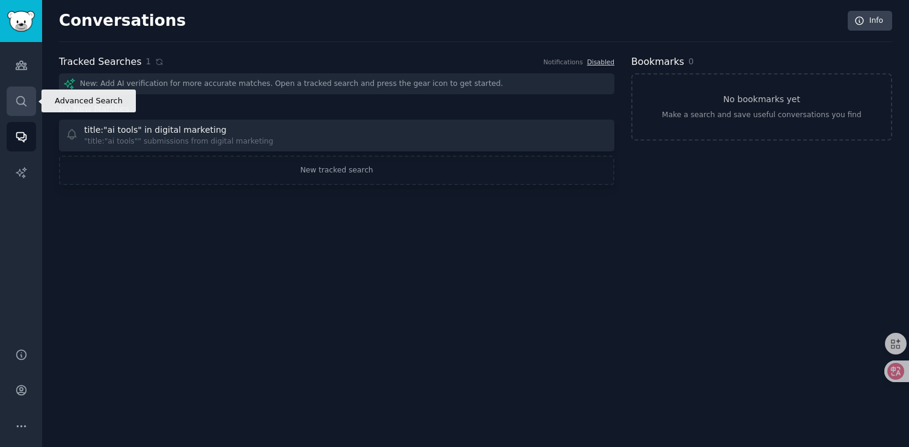
click at [22, 109] on link "Search" at bounding box center [21, 101] width 29 height 29
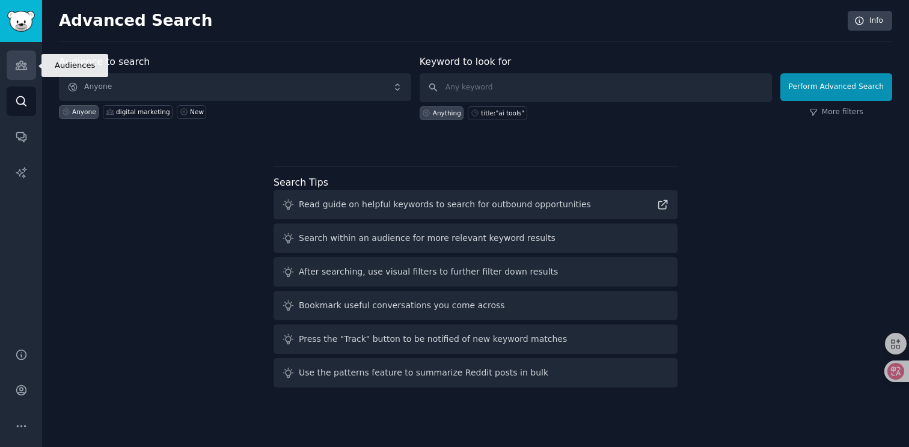
click at [32, 75] on link "Audiences" at bounding box center [21, 64] width 29 height 29
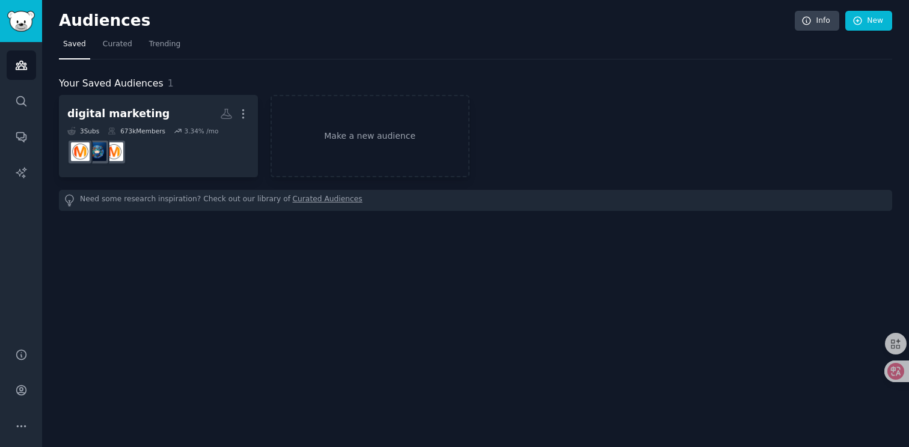
click at [225, 245] on div "Audiences Info New Saved Curated Trending Your Saved Audiences 1 digital market…" at bounding box center [475, 223] width 867 height 447
click at [112, 50] on link "Curated" at bounding box center [118, 47] width 38 height 25
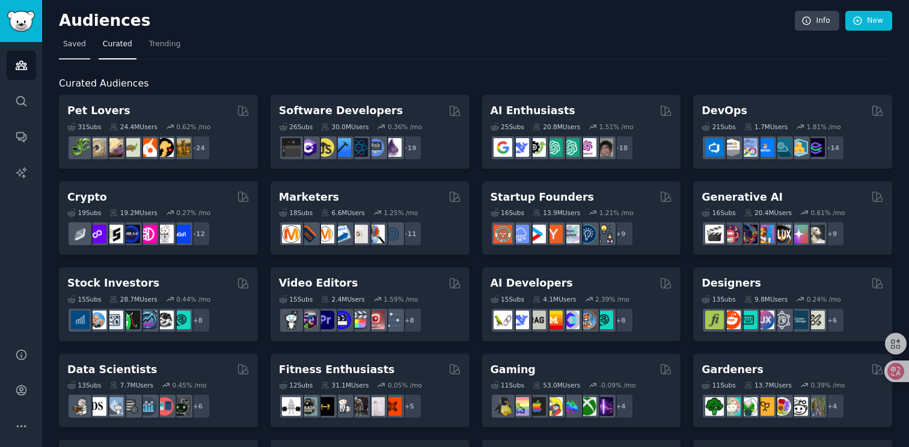
click at [67, 49] on span "Saved" at bounding box center [74, 44] width 23 height 11
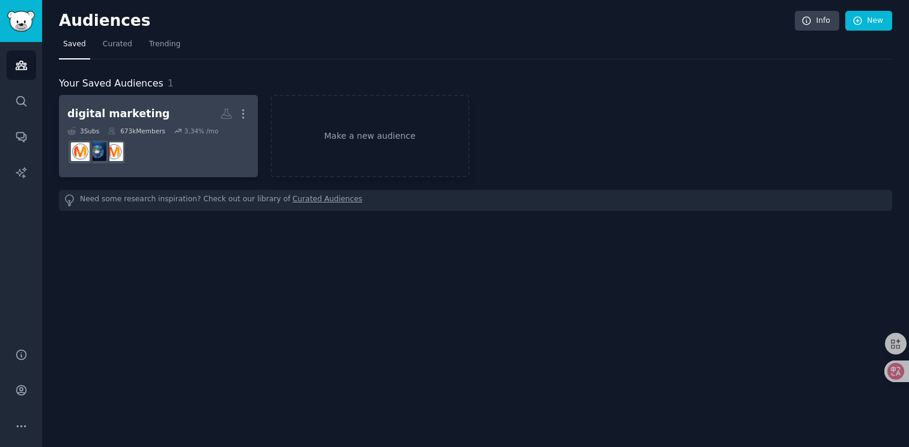
click at [177, 118] on h2 "digital marketing More" at bounding box center [158, 113] width 182 height 21
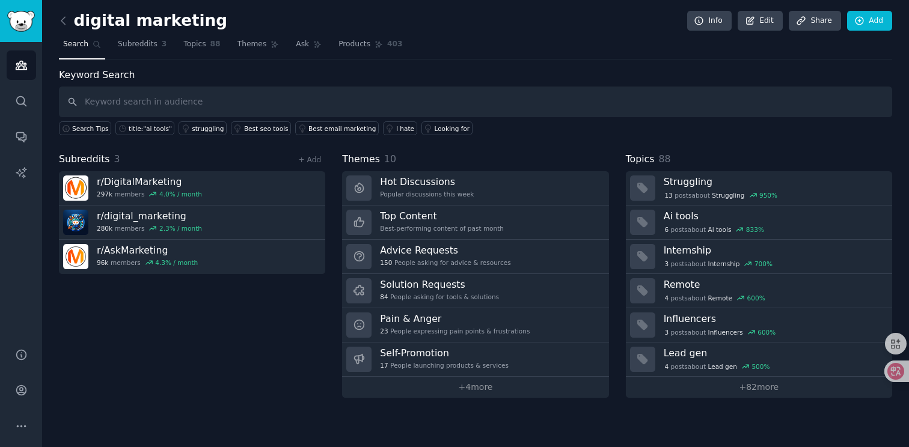
click at [406, 156] on div "Themes 10" at bounding box center [475, 159] width 266 height 15
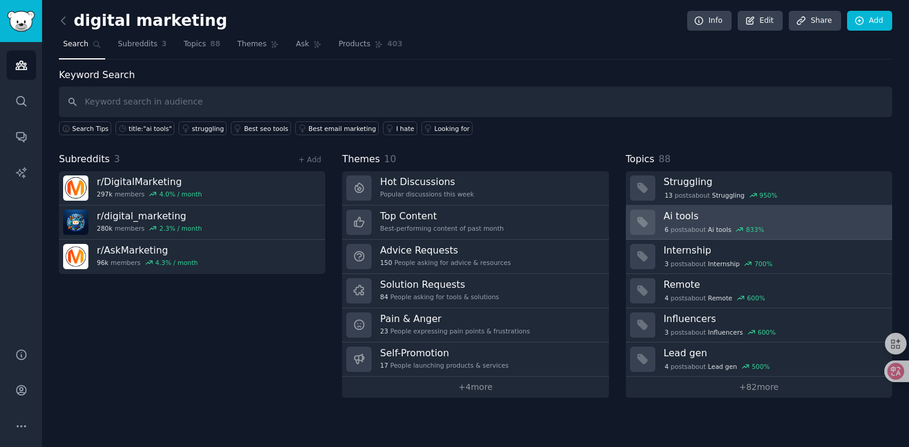
click at [691, 229] on div "6 post s about Ai tools 833 %" at bounding box center [715, 229] width 102 height 11
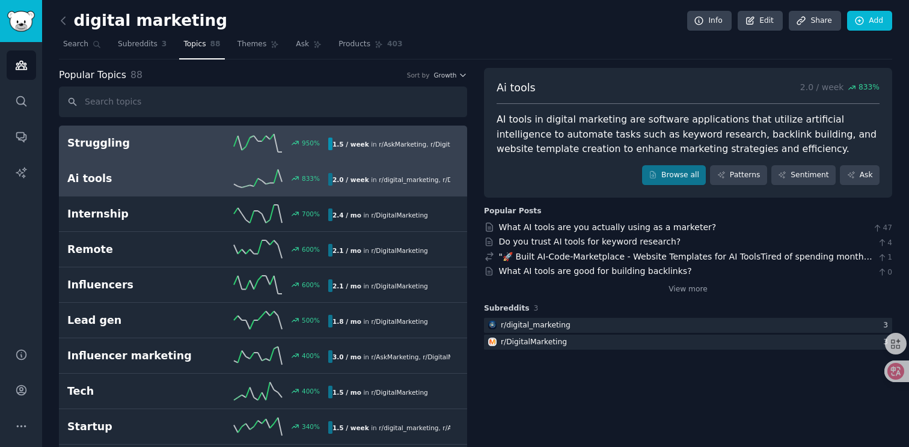
click at [179, 139] on h2 "Struggling" at bounding box center [132, 143] width 130 height 15
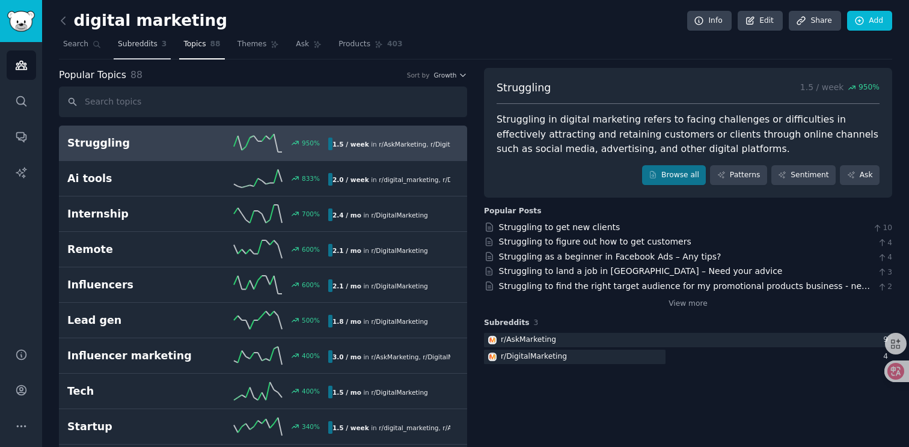
click at [129, 44] on span "Subreddits" at bounding box center [138, 44] width 40 height 11
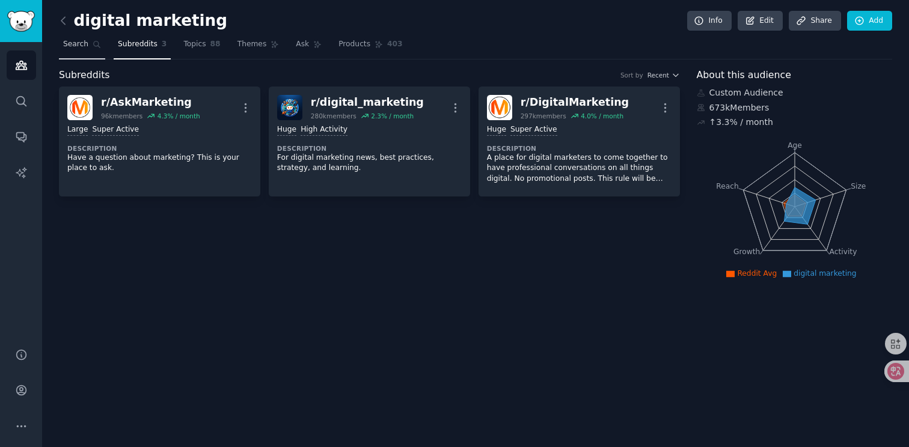
click at [76, 46] on span "Search" at bounding box center [75, 44] width 25 height 11
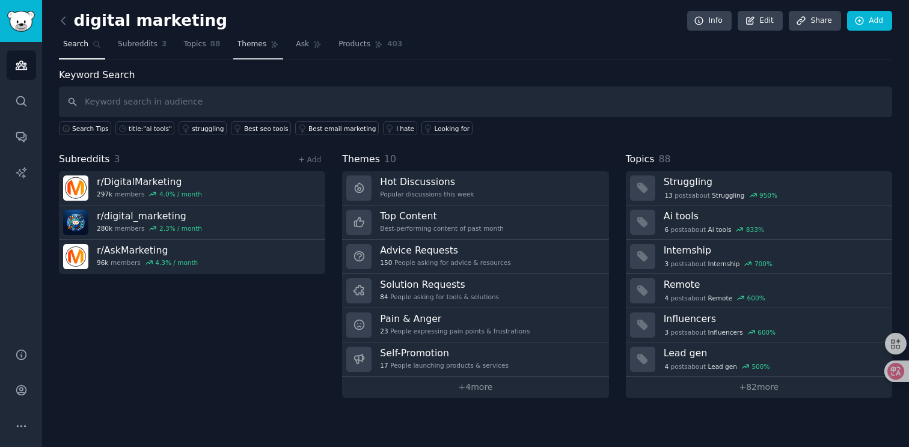
click at [248, 49] on span "Themes" at bounding box center [251, 44] width 29 height 11
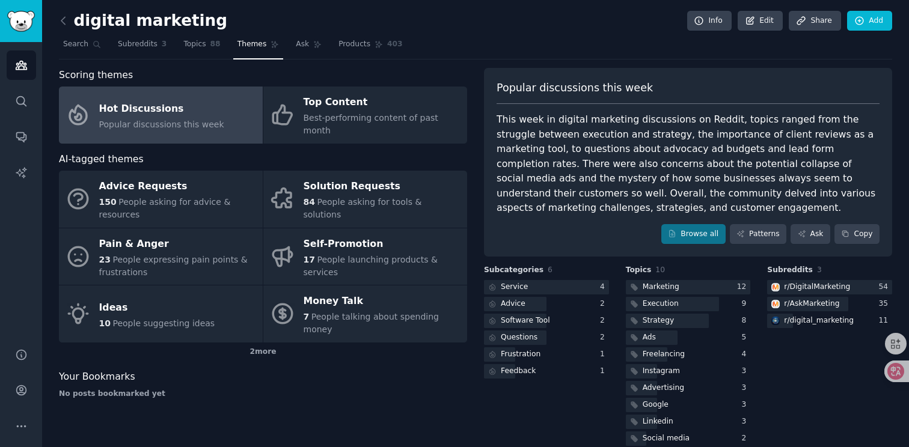
scroll to position [17, 0]
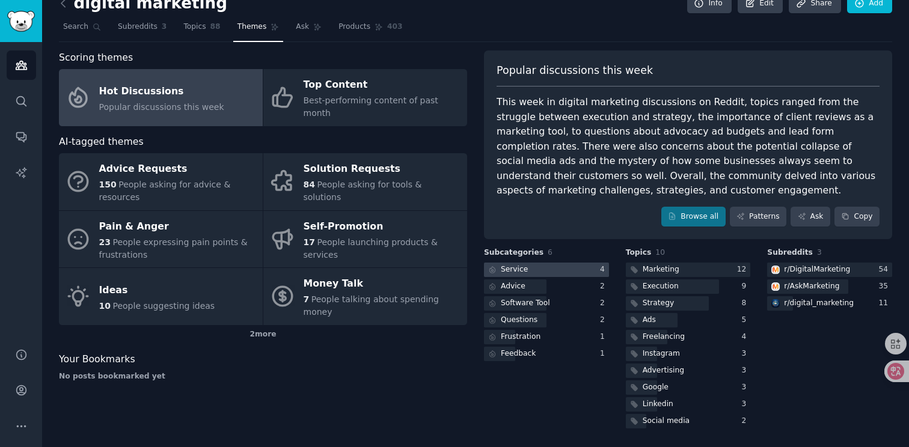
click at [561, 275] on div at bounding box center [546, 270] width 125 height 15
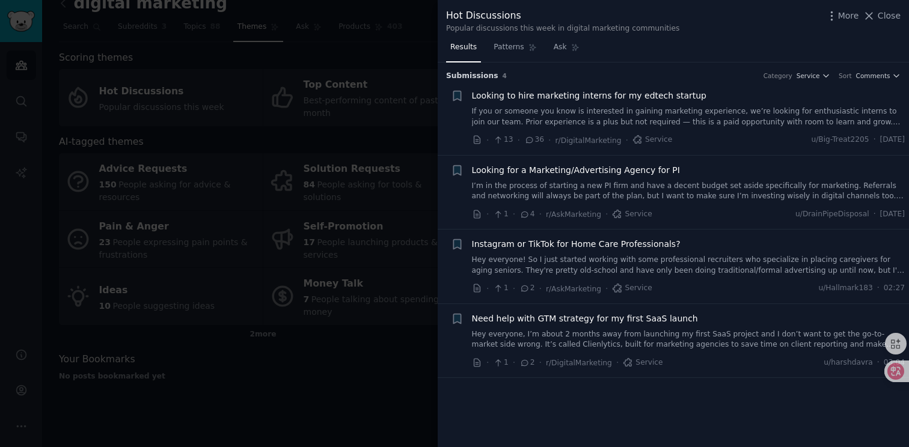
click at [603, 97] on span "Looking to hire marketing interns for my edtech startup" at bounding box center [589, 96] width 235 height 13
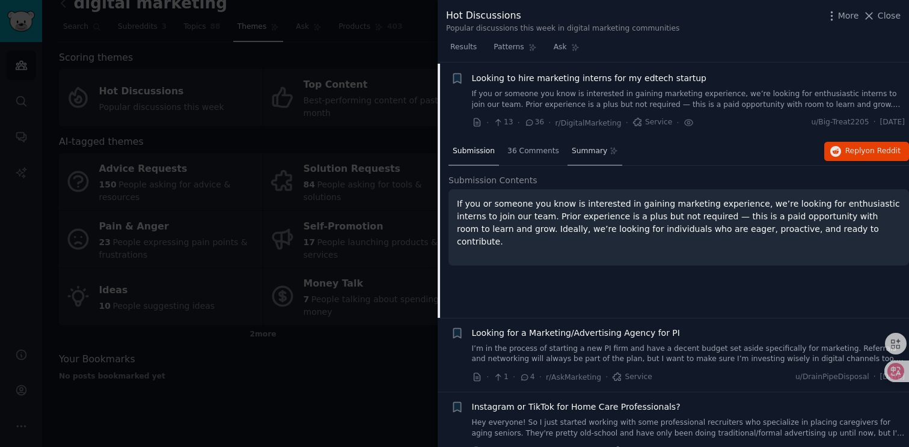
scroll to position [19, 0]
click at [534, 151] on span "36 Comments" at bounding box center [533, 150] width 52 height 11
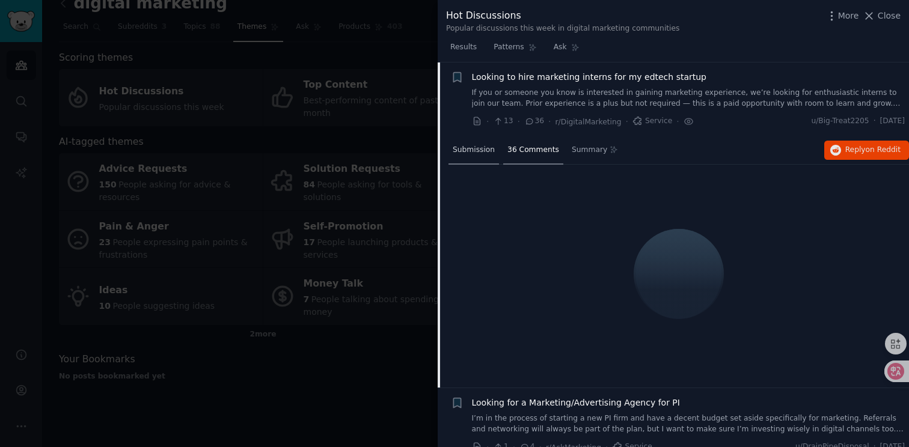
click at [471, 149] on span "Submission" at bounding box center [474, 150] width 42 height 11
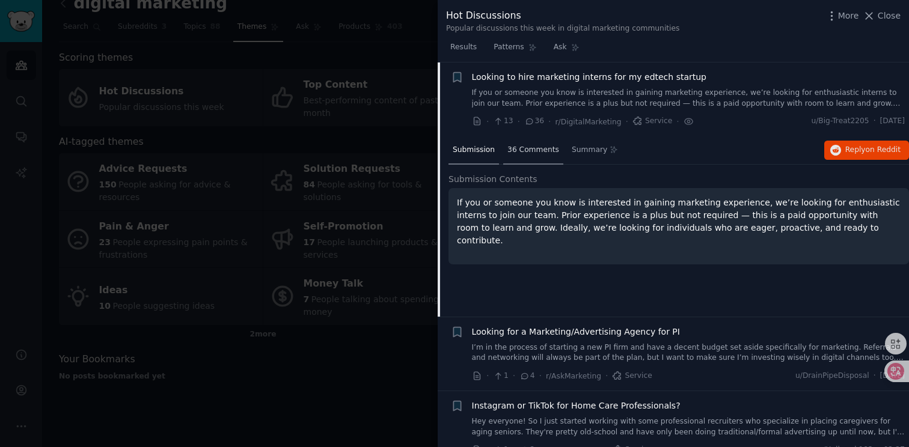
click at [532, 157] on div "36 Comments" at bounding box center [533, 150] width 60 height 29
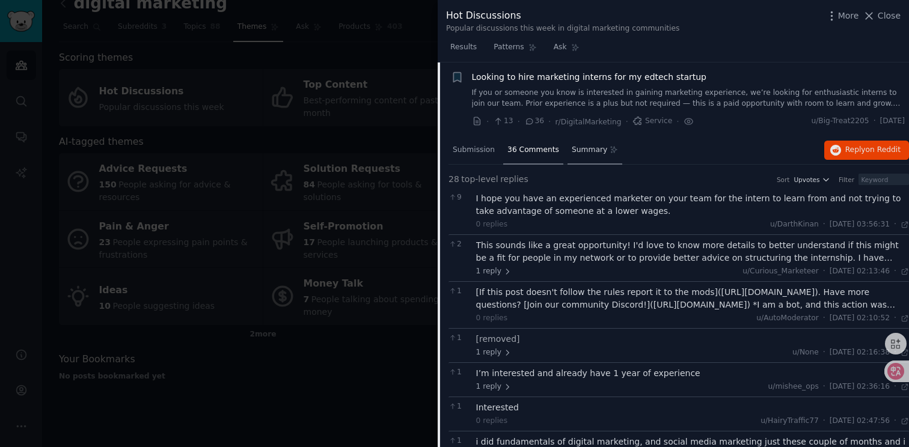
click at [579, 156] on div "Summary" at bounding box center [594, 150] width 55 height 29
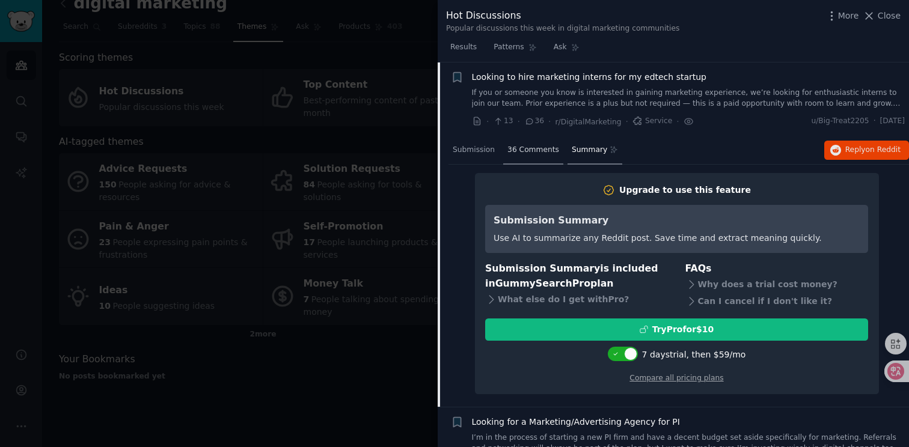
click at [536, 153] on span "36 Comments" at bounding box center [533, 150] width 52 height 11
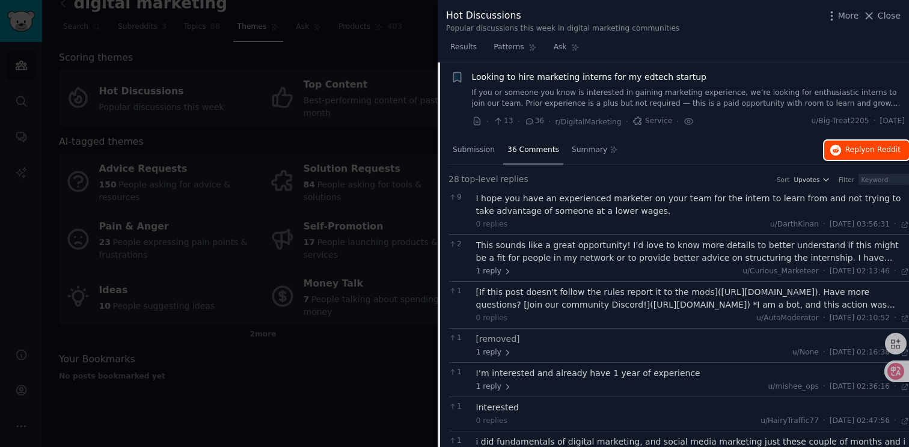
click at [851, 154] on span "Reply on Reddit" at bounding box center [872, 150] width 55 height 11
click at [471, 156] on div "Submission" at bounding box center [473, 150] width 50 height 29
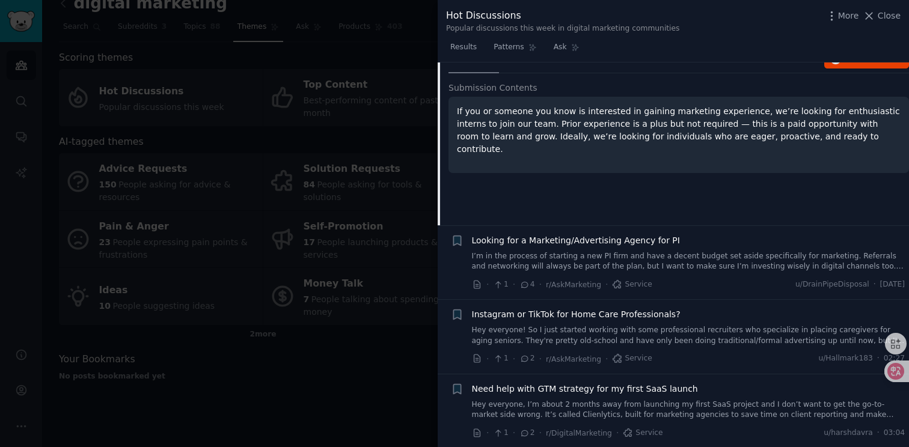
scroll to position [111, 0]
click at [519, 251] on link "I’m in the process of starting a new PI firm and have a decent budget set aside…" at bounding box center [688, 260] width 433 height 21
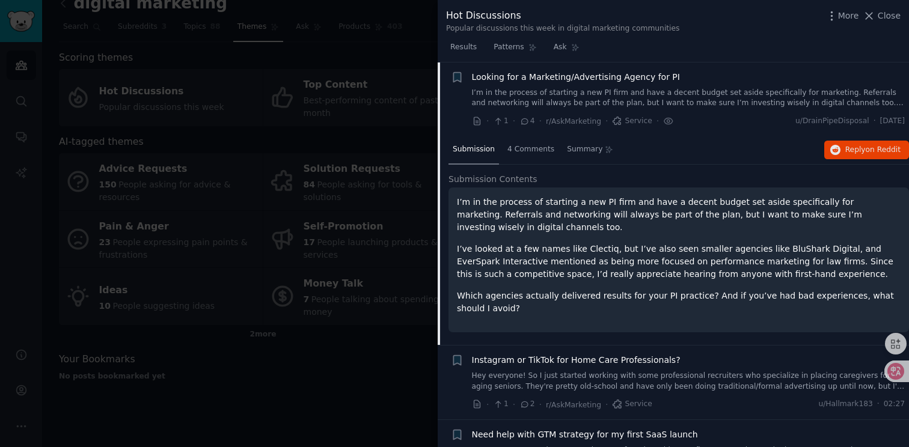
scroll to position [140, 0]
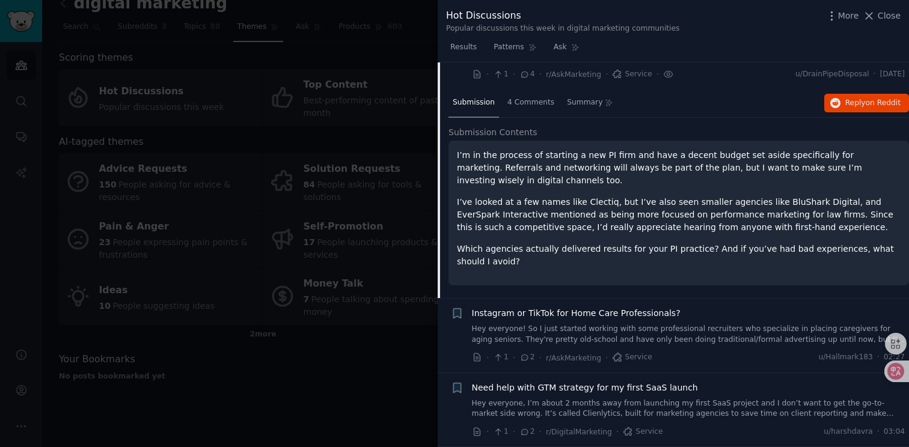
click at [623, 361] on span "Service" at bounding box center [632, 357] width 40 height 11
click at [587, 103] on span "Summary" at bounding box center [584, 102] width 35 height 11
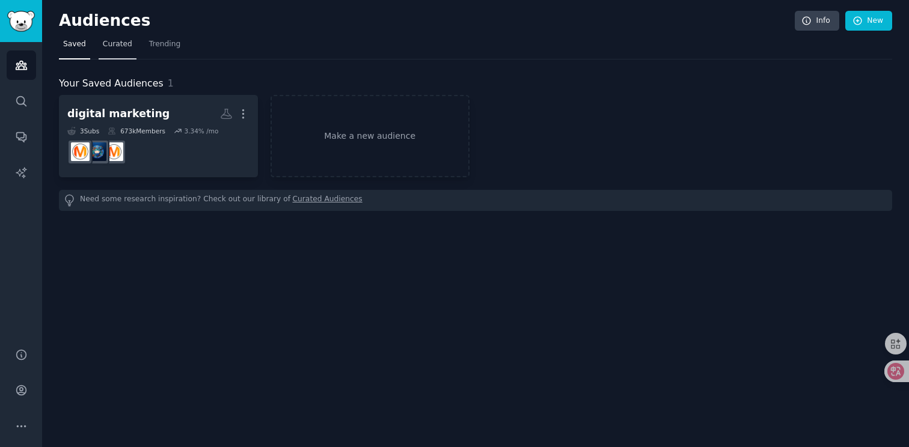
click at [126, 44] on span "Curated" at bounding box center [117, 44] width 29 height 11
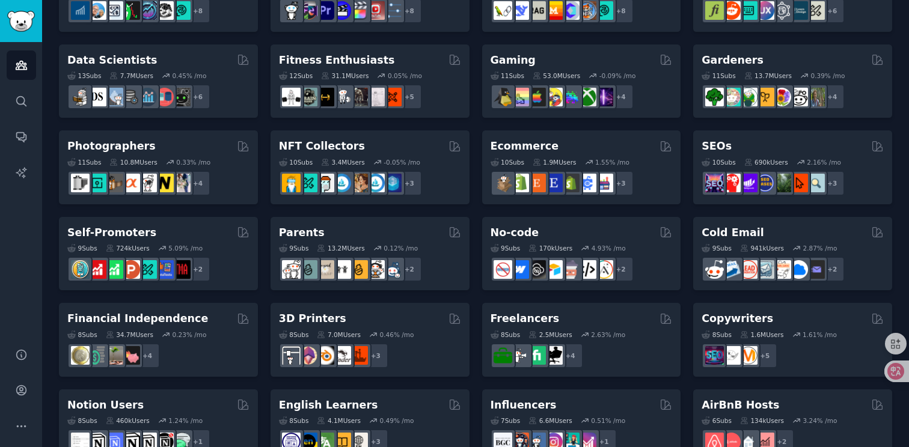
scroll to position [515, 0]
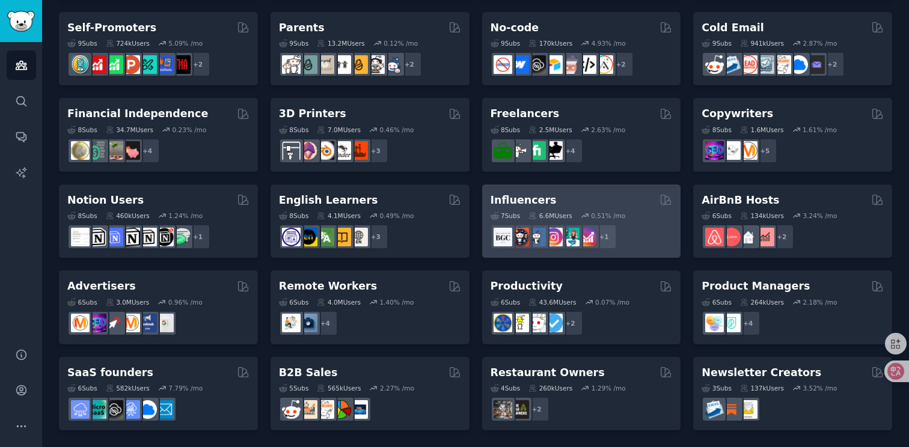
click at [609, 201] on div "Influencers" at bounding box center [582, 200] width 182 height 15
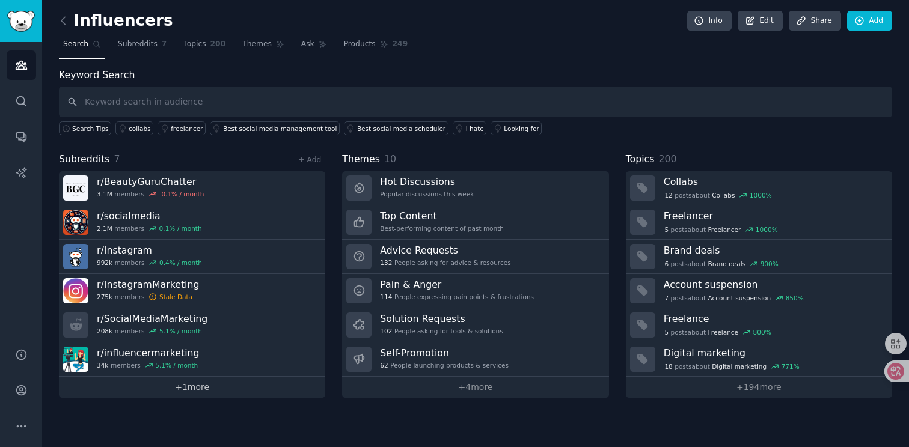
click at [220, 388] on link "+ 1 more" at bounding box center [192, 387] width 266 height 21
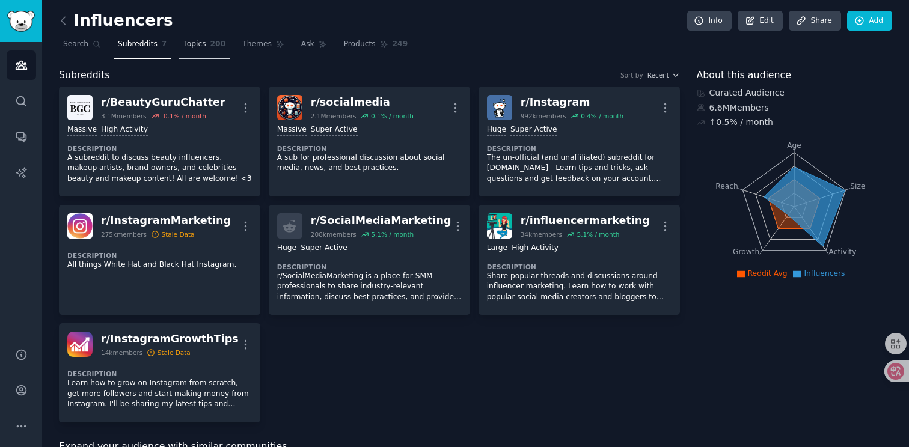
click at [197, 49] on span "Topics" at bounding box center [194, 44] width 22 height 11
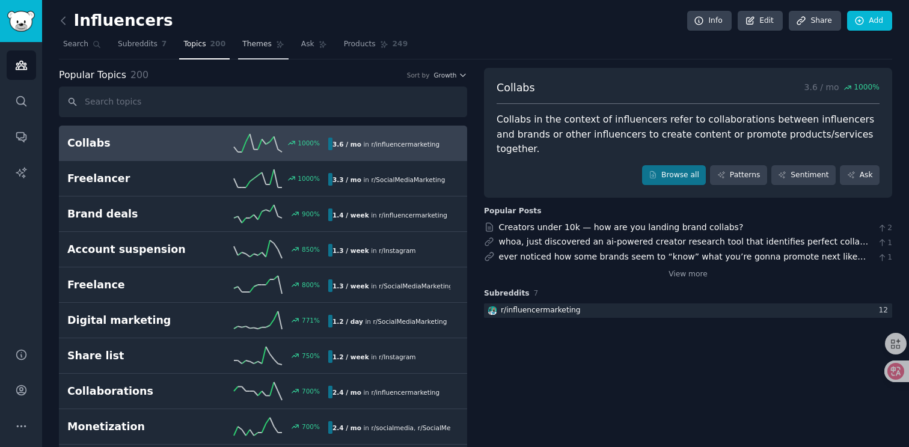
click at [253, 47] on span "Themes" at bounding box center [256, 44] width 29 height 11
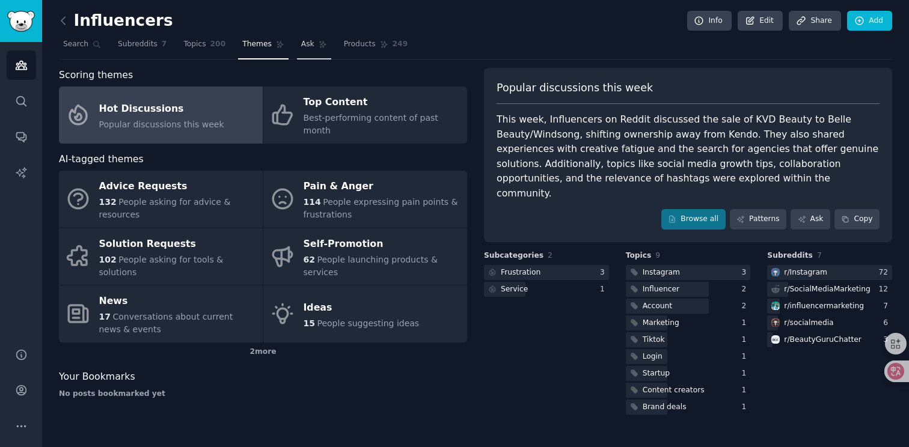
click at [322, 45] on icon at bounding box center [323, 44] width 8 height 8
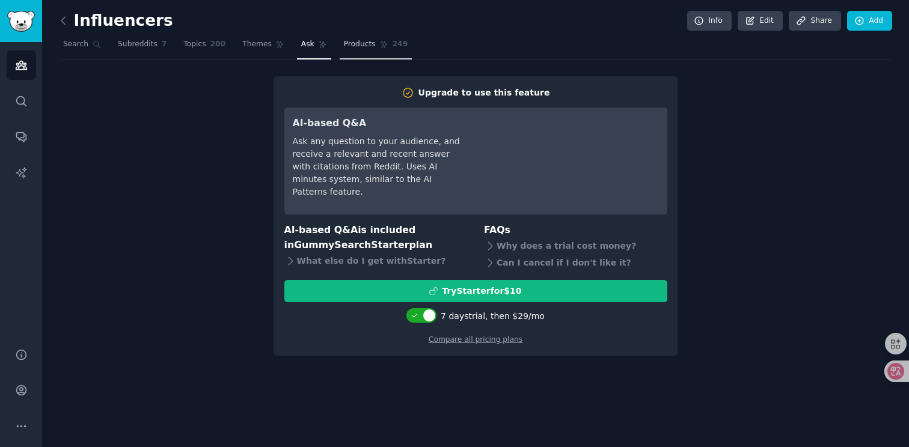
click at [364, 46] on span "Products" at bounding box center [360, 44] width 32 height 11
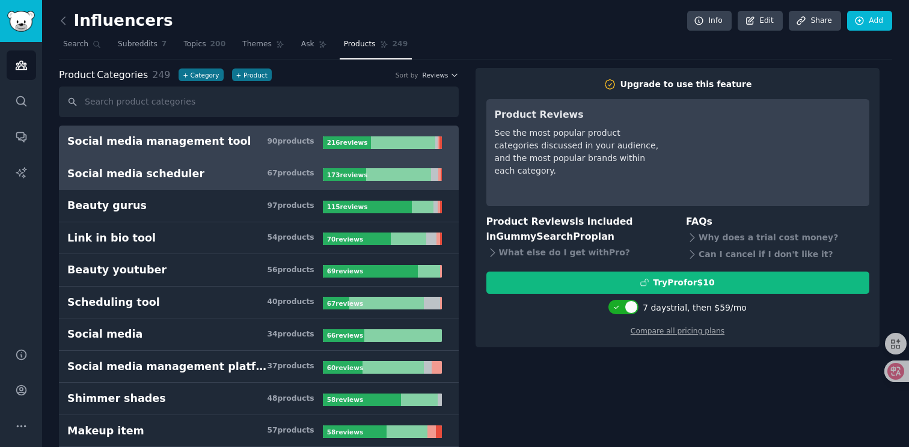
click at [225, 174] on h3 "Social media scheduler 67 product s" at bounding box center [194, 174] width 255 height 15
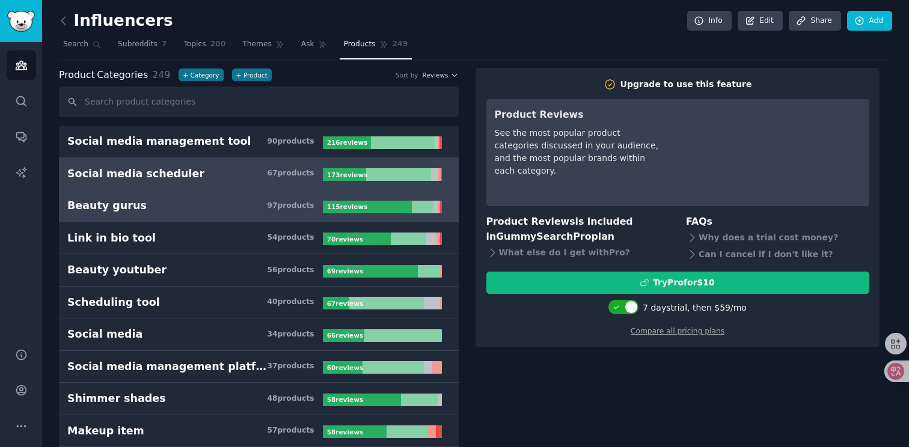
click at [225, 203] on h3 "Beauty gurus 97 product s" at bounding box center [194, 205] width 255 height 15
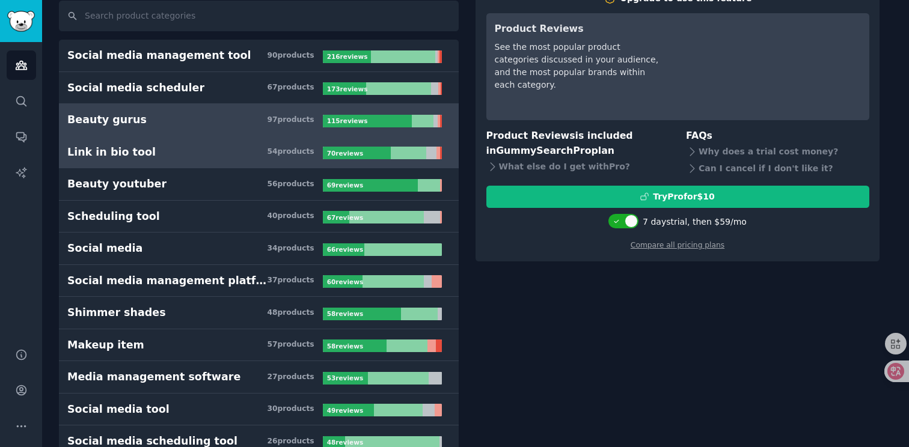
scroll to position [90, 0]
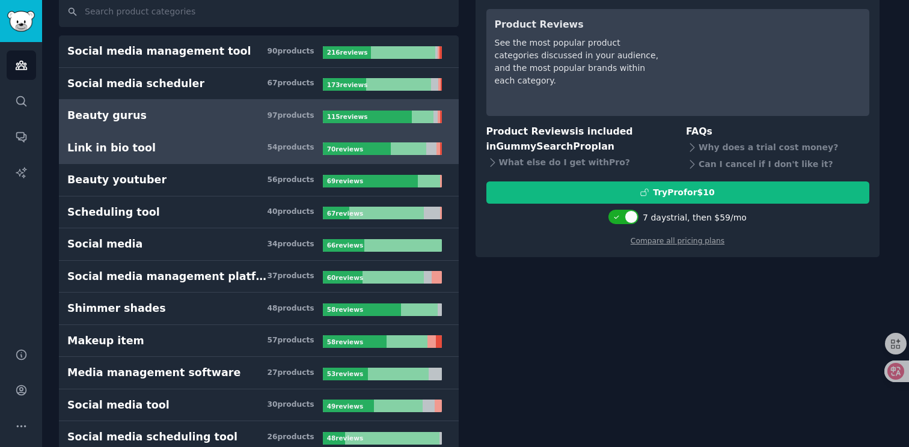
click at [225, 146] on h3 "Link in bio tool 54 product s" at bounding box center [194, 148] width 255 height 15
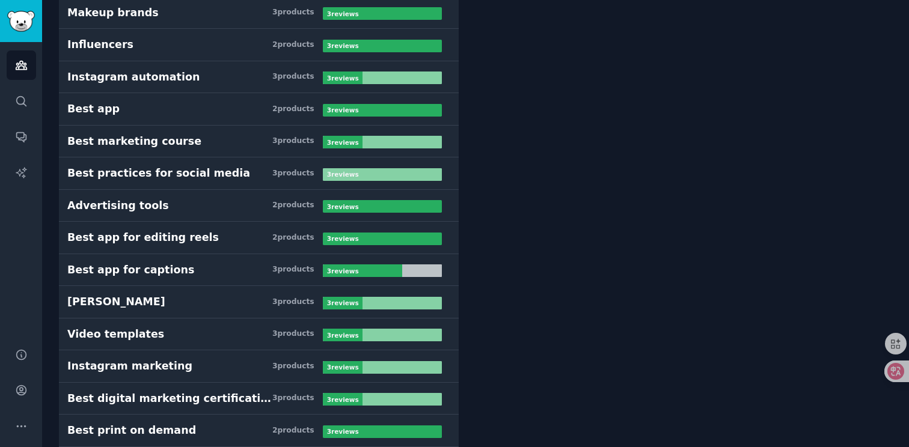
scroll to position [5166, 0]
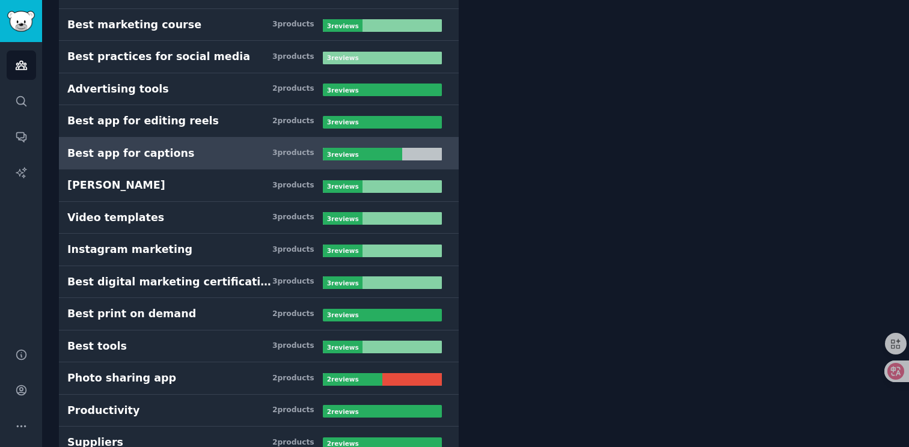
click at [213, 148] on h3 "Best app for captions 3 product s" at bounding box center [194, 153] width 255 height 15
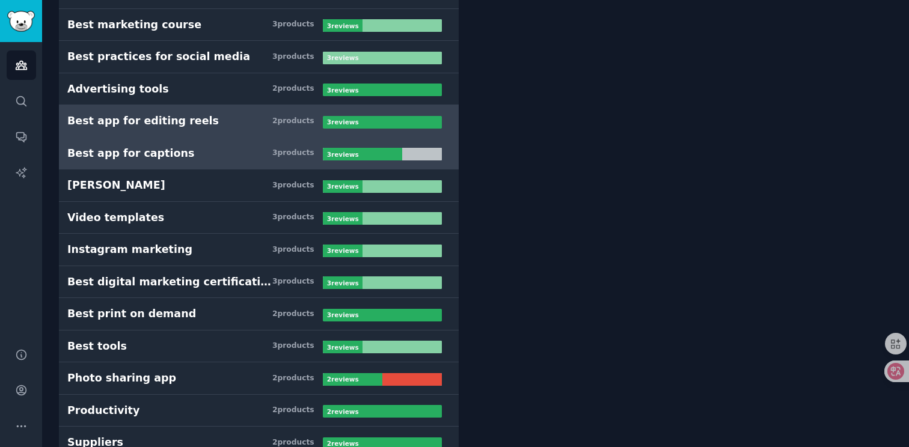
click at [215, 121] on h3 "Best app for editing reels 2 product s" at bounding box center [194, 121] width 255 height 15
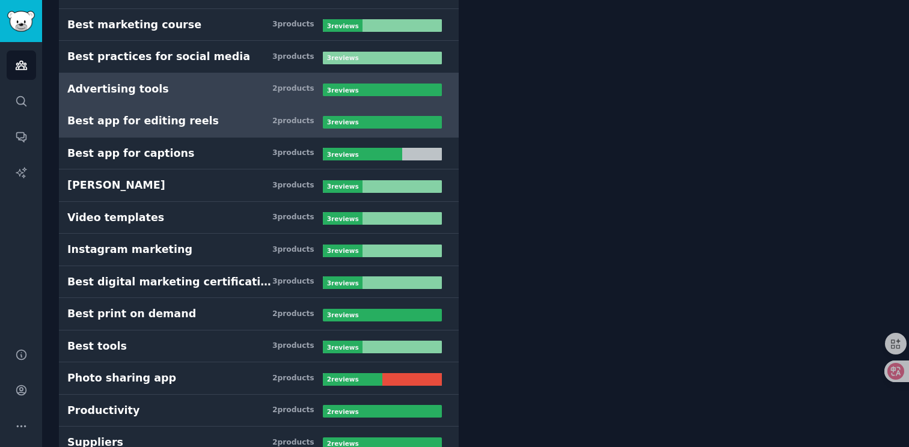
click at [215, 97] on link "Advertising tools 2 product s 3 review s" at bounding box center [259, 89] width 400 height 32
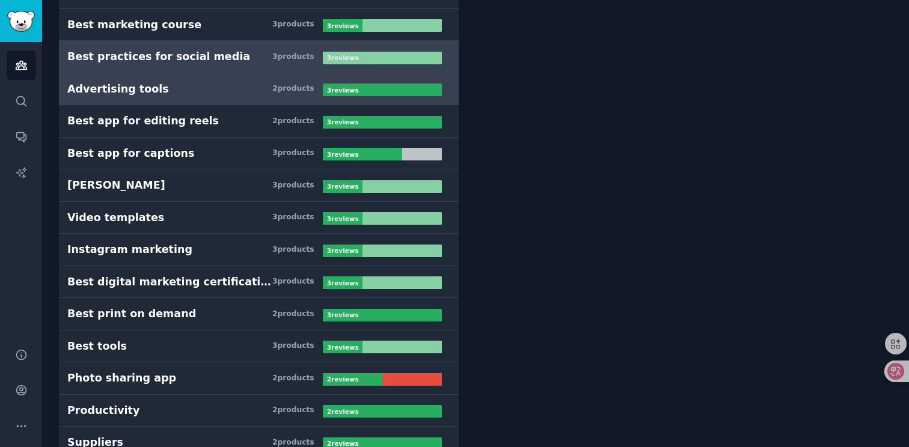
click at [225, 58] on h3 "Best practices for social media 3 product s" at bounding box center [194, 56] width 255 height 15
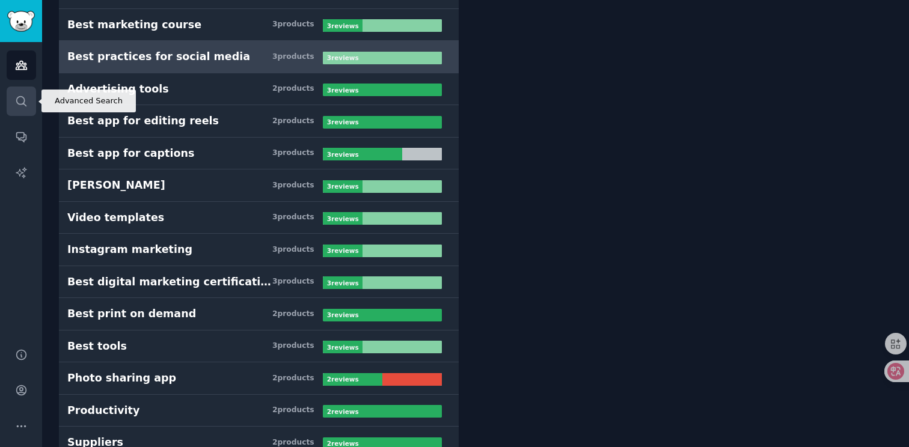
click at [26, 96] on icon "Sidebar" at bounding box center [21, 101] width 13 height 13
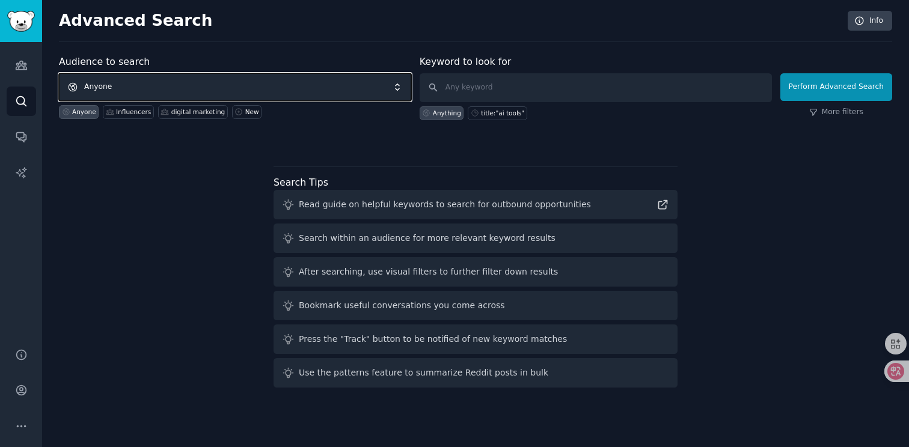
click at [237, 93] on span "Anyone" at bounding box center [235, 87] width 352 height 28
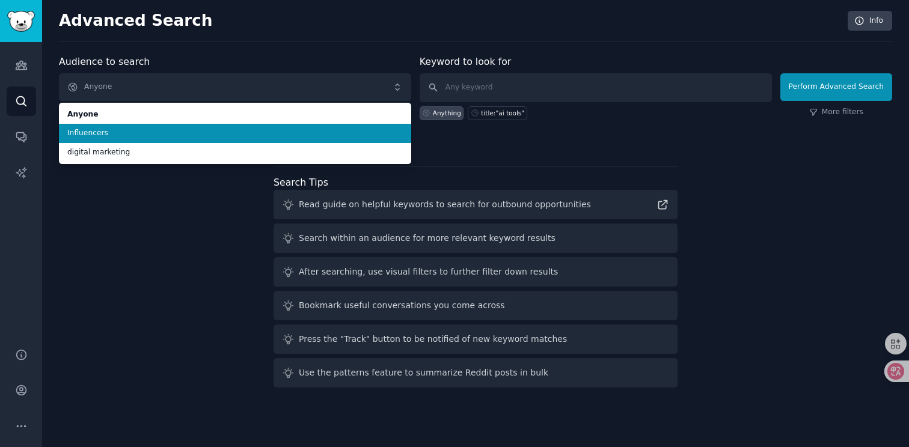
click at [216, 129] on span "Influencers" at bounding box center [234, 133] width 335 height 11
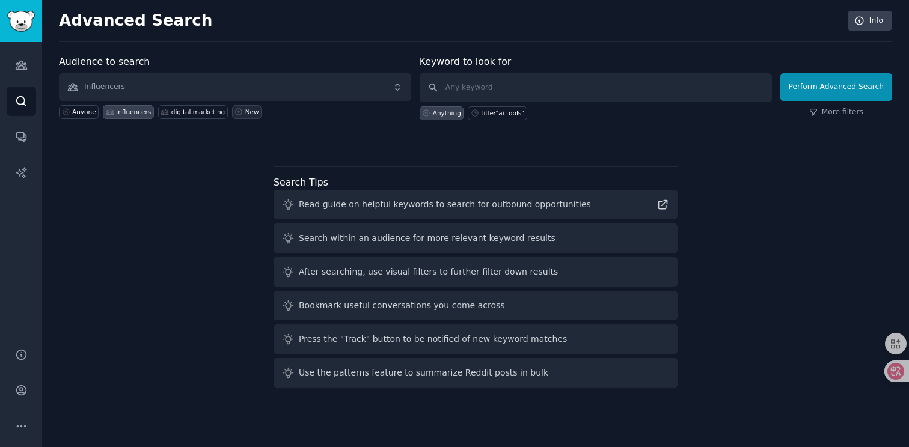
click at [245, 111] on div "New" at bounding box center [252, 112] width 14 height 8
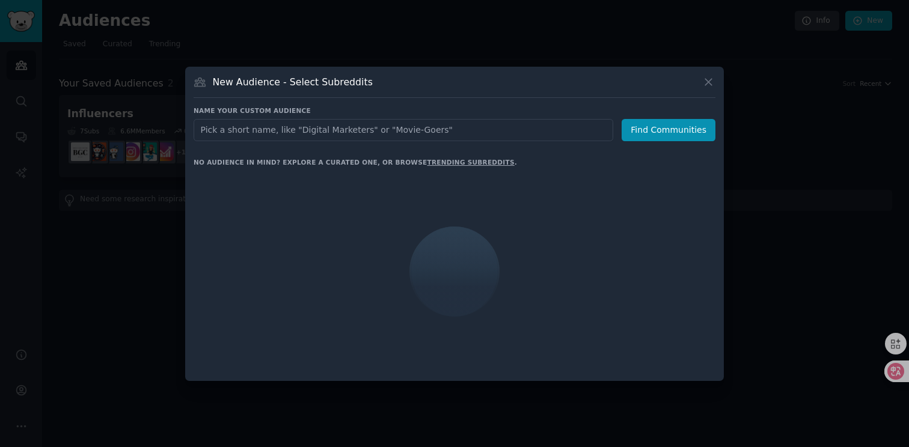
click at [323, 129] on input "text" at bounding box center [404, 130] width 420 height 22
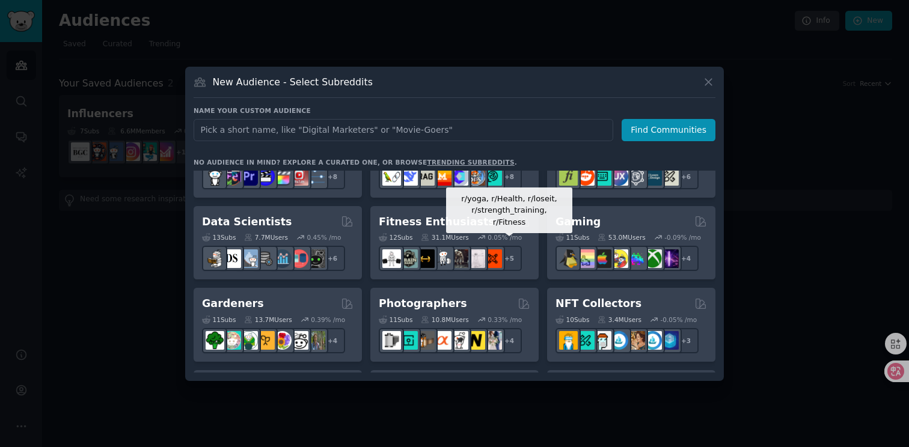
scroll to position [0, 0]
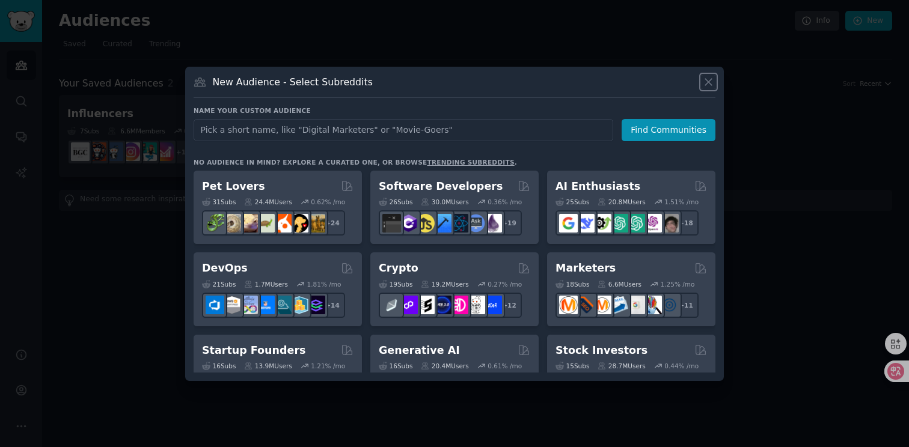
click at [710, 78] on icon at bounding box center [708, 82] width 13 height 13
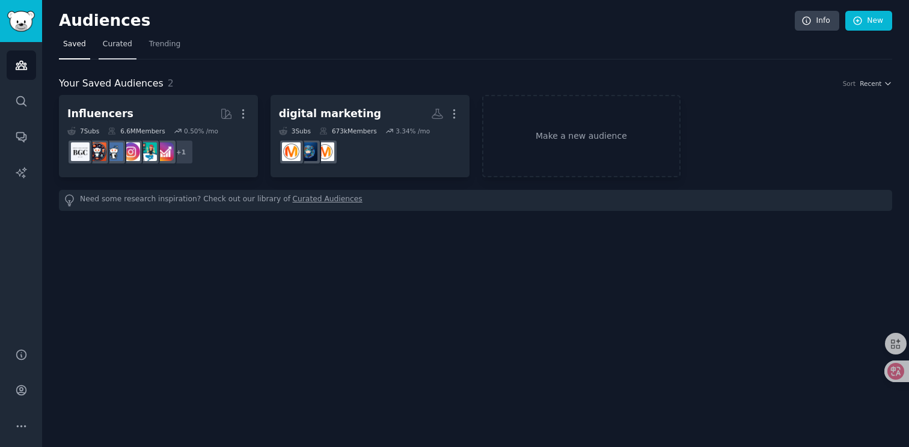
click at [112, 45] on span "Curated" at bounding box center [117, 44] width 29 height 11
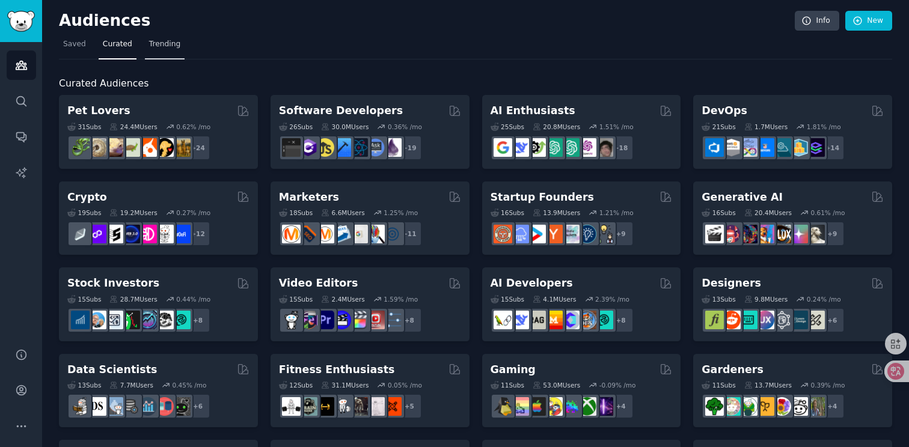
click at [171, 49] on span "Trending" at bounding box center [164, 44] width 31 height 11
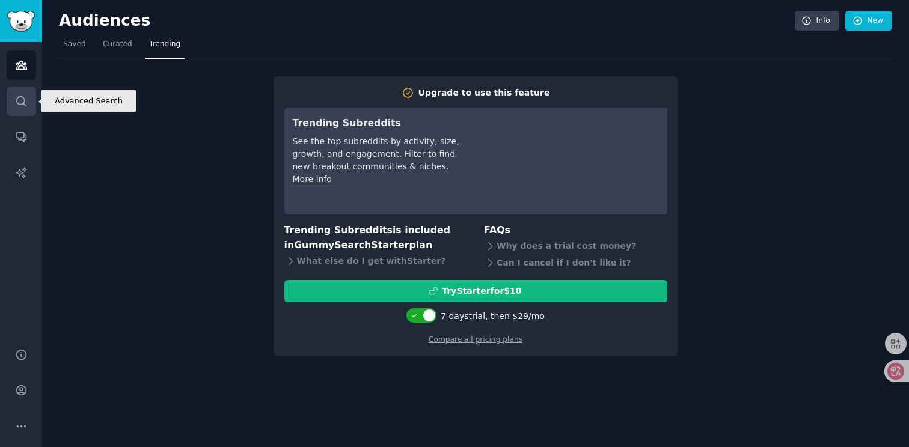
click at [19, 99] on icon "Sidebar" at bounding box center [21, 101] width 13 height 13
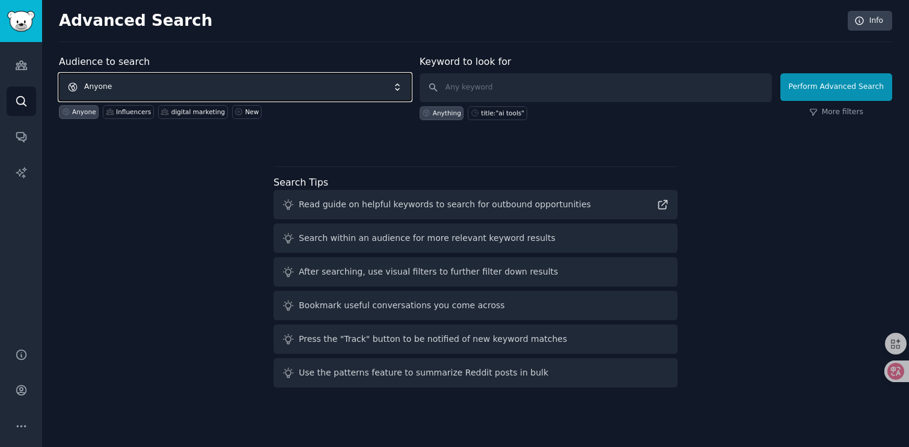
click at [195, 89] on span "Anyone" at bounding box center [235, 87] width 352 height 28
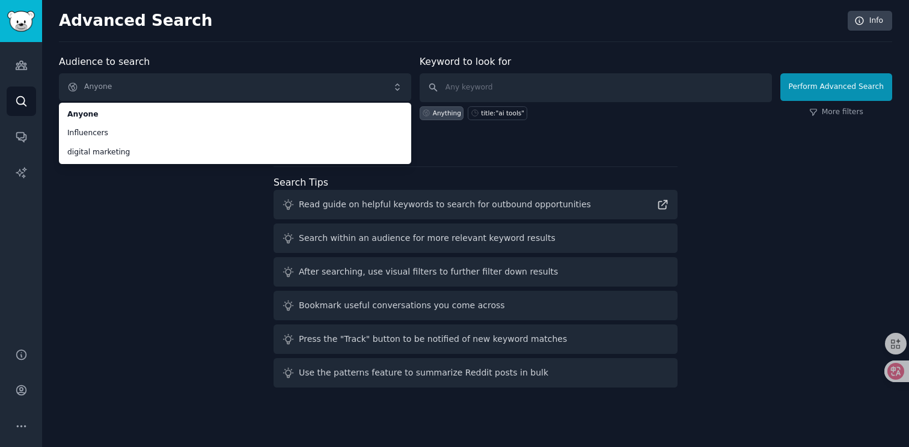
click at [147, 195] on div "Audience to search Anyone Anyone Influencers digital marketing Anyone Influence…" at bounding box center [475, 224] width 833 height 338
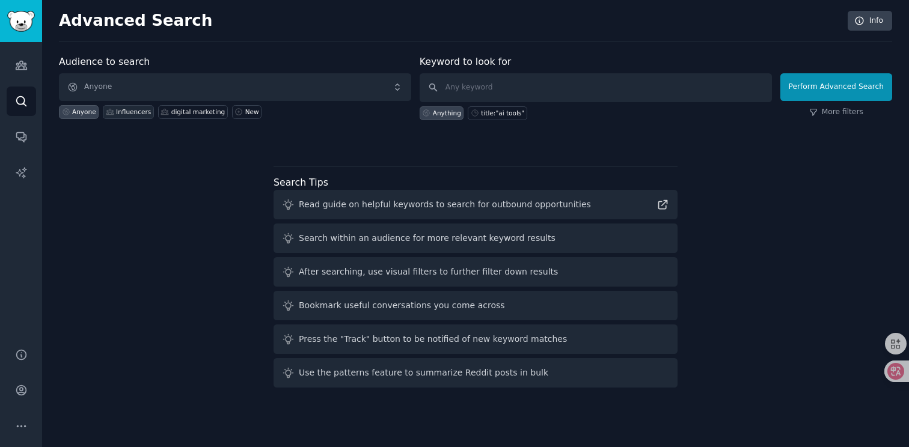
click at [130, 113] on div "Influencers" at bounding box center [133, 112] width 35 height 8
click at [191, 114] on div "digital marketing" at bounding box center [197, 112] width 53 height 8
click at [245, 111] on div "New" at bounding box center [252, 112] width 14 height 8
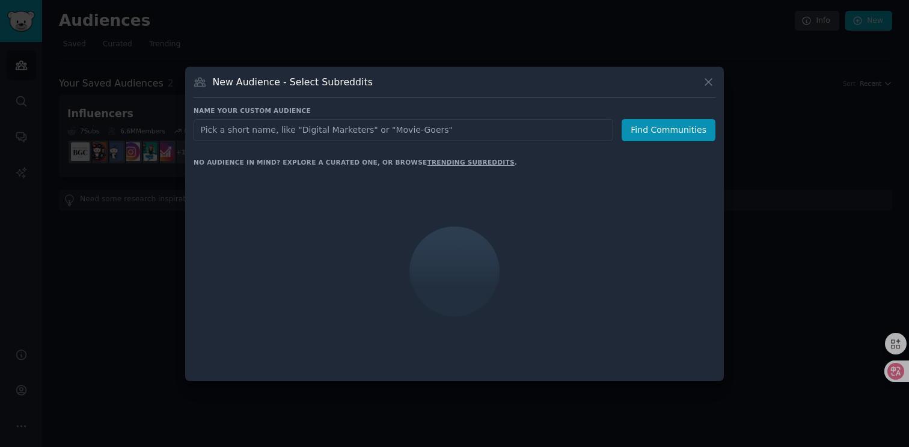
click at [367, 45] on div at bounding box center [454, 223] width 909 height 447
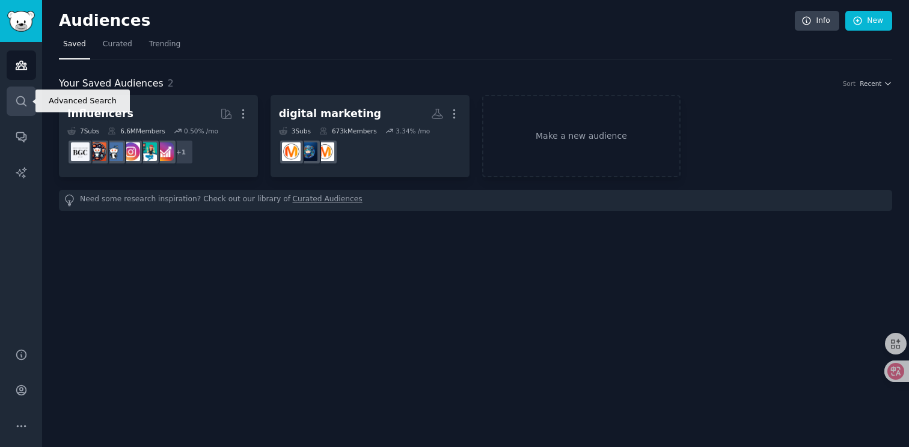
click at [19, 110] on link "Search" at bounding box center [21, 101] width 29 height 29
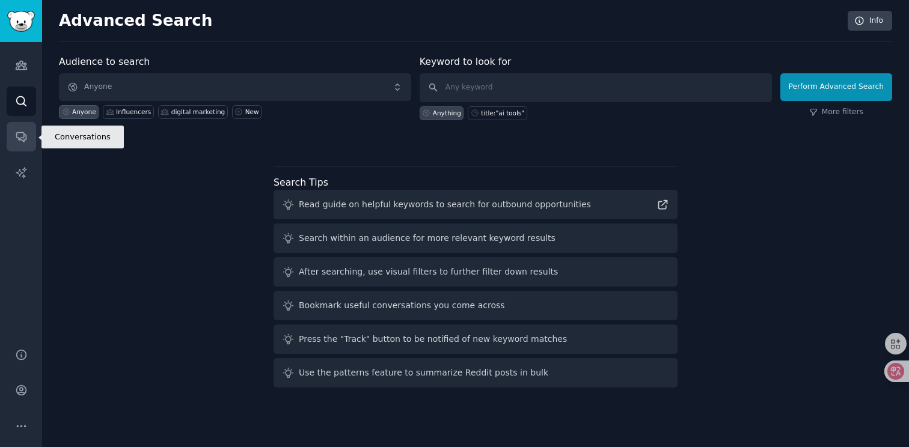
click at [24, 133] on icon "Sidebar" at bounding box center [21, 136] width 13 height 13
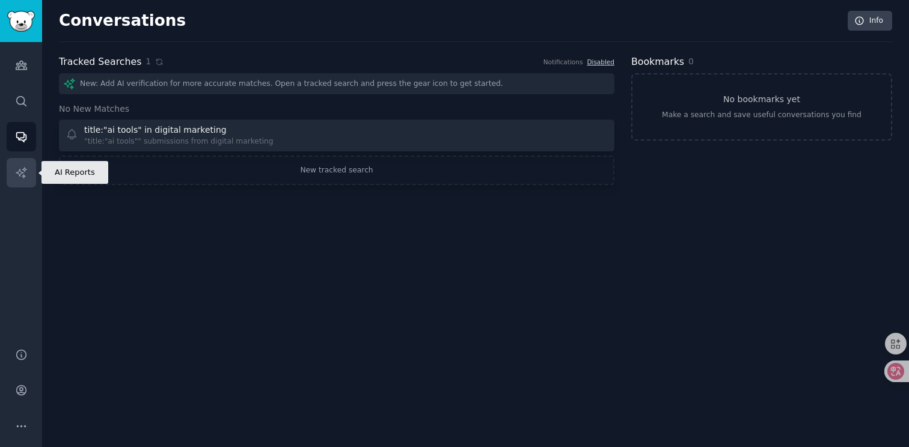
click at [20, 177] on icon "Sidebar" at bounding box center [21, 173] width 13 height 13
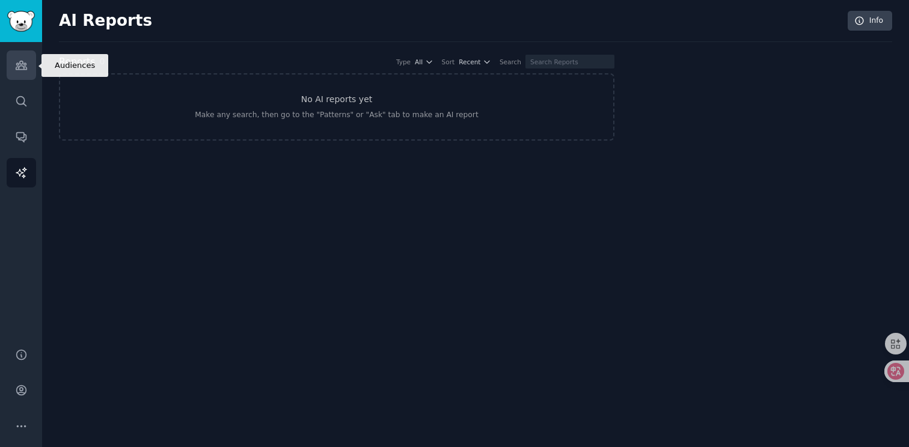
click at [29, 53] on link "Audiences" at bounding box center [21, 64] width 29 height 29
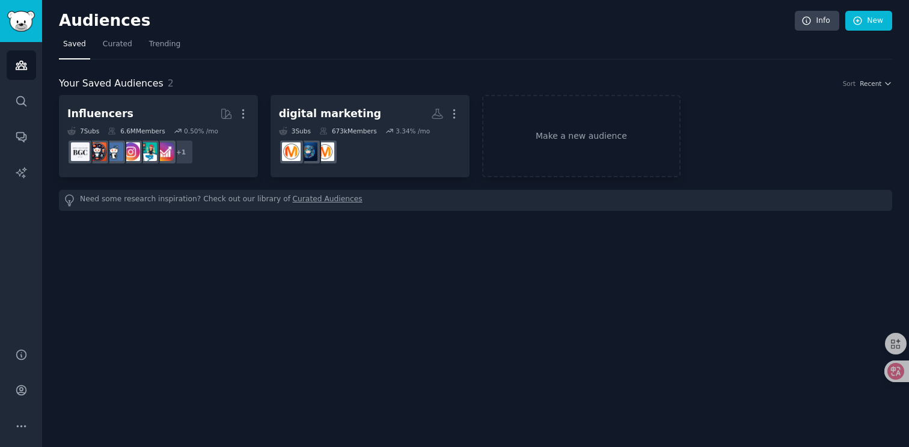
click at [340, 261] on div "Audiences Info New Saved Curated Trending Your Saved Audiences 2 Sort Recent In…" at bounding box center [475, 223] width 867 height 447
